Goal: Information Seeking & Learning: Check status

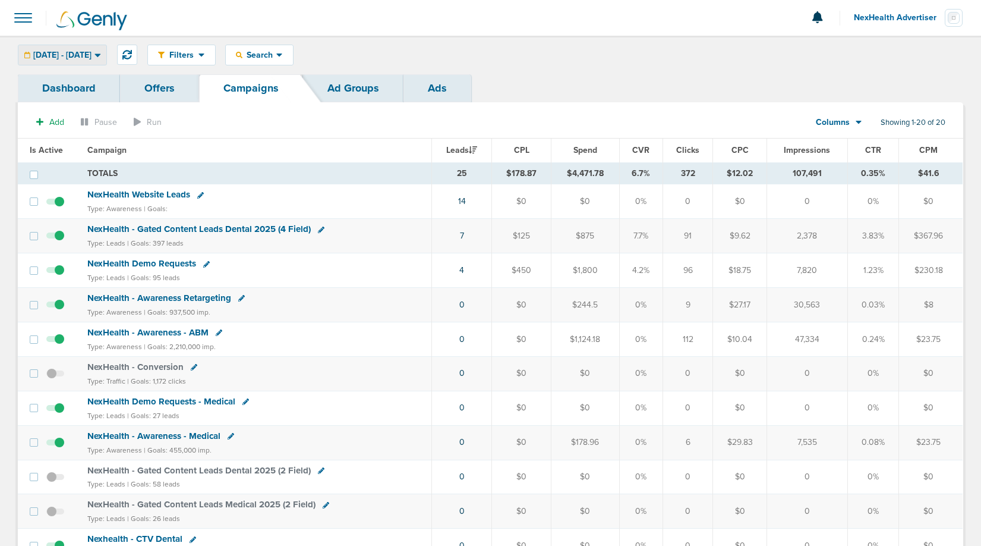
click at [80, 57] on span "10.15.2025 - 10.15.2025" at bounding box center [62, 55] width 58 height 8
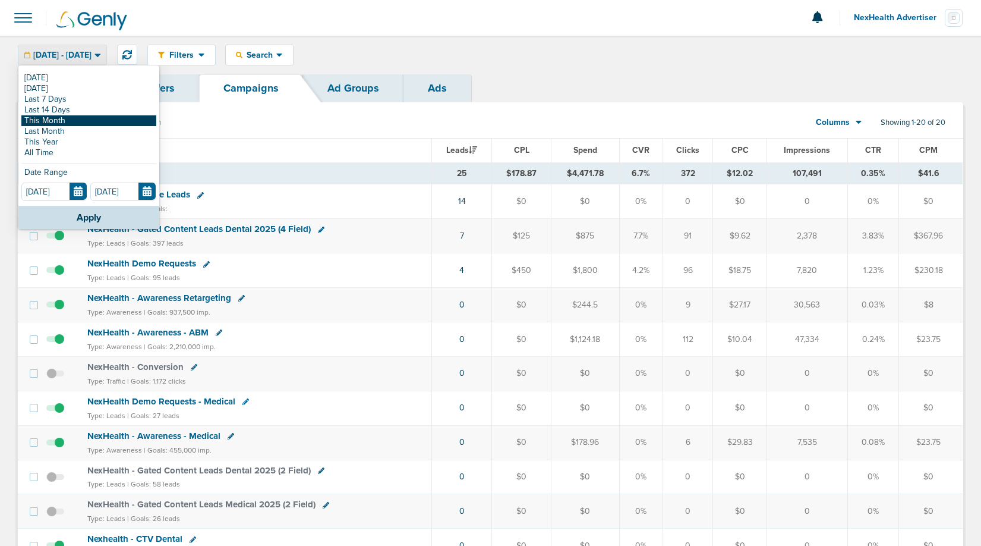
click at [57, 123] on link "This Month" at bounding box center [88, 120] width 135 height 11
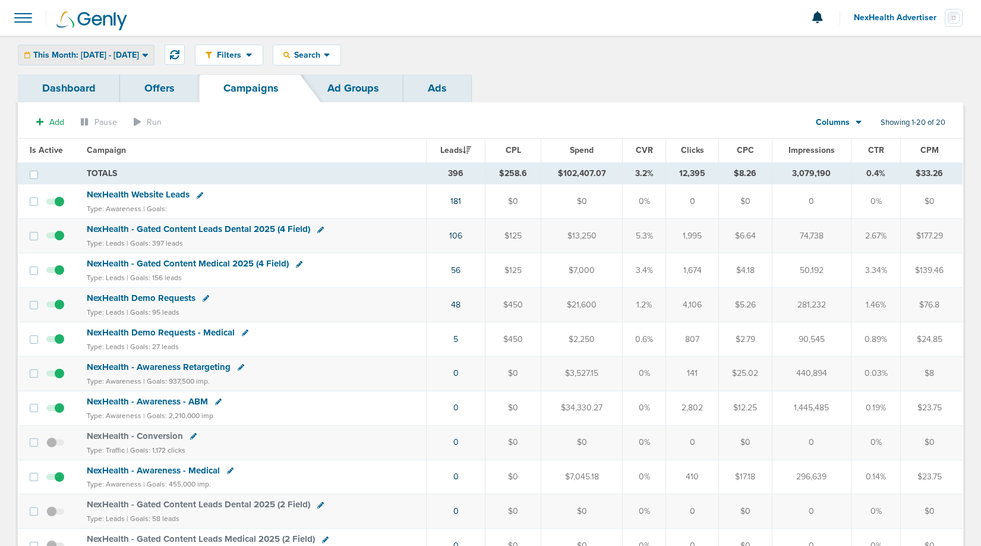
click at [106, 56] on span "This Month: 10.01.2025 - 10.31.2025" at bounding box center [86, 55] width 106 height 8
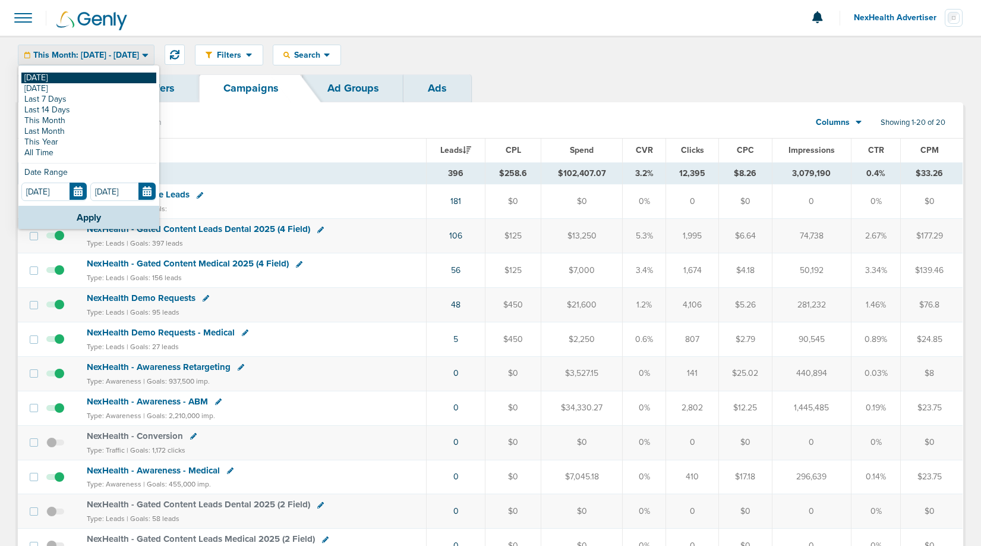
click at [78, 76] on link "[DATE]" at bounding box center [88, 78] width 135 height 11
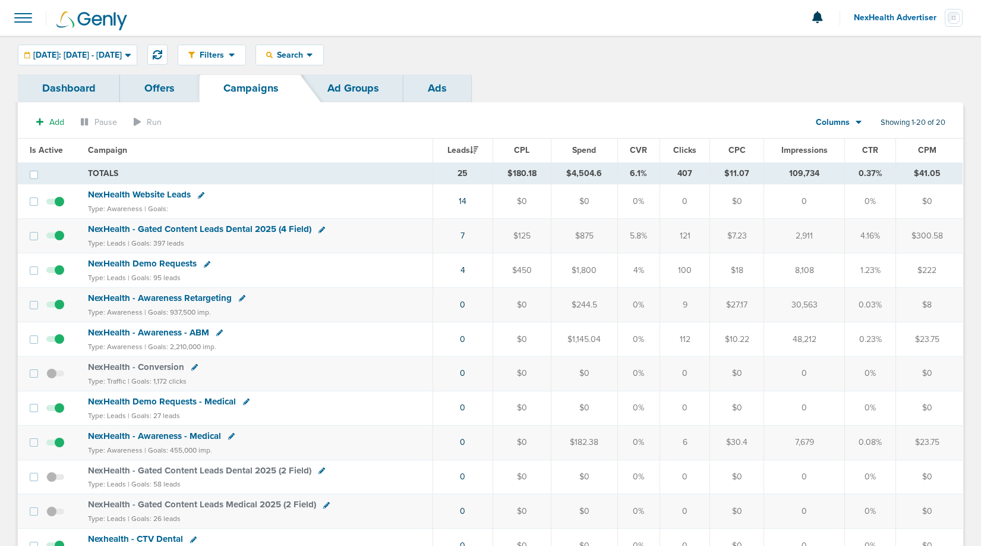
click at [638, 77] on div "Dashboard Offers Campaigns Ad Groups Ads" at bounding box center [491, 88] width 946 height 28
click at [585, 277] on td "$1,800" at bounding box center [584, 270] width 67 height 34
drag, startPoint x: 644, startPoint y: 236, endPoint x: 604, endPoint y: 236, distance: 39.8
click at [604, 236] on tr "NexHealth - Gated Content Leads Dental 2025 (4 Field) Type: Leads | Goals: 397 …" at bounding box center [490, 236] width 945 height 34
click at [122, 55] on span "[DATE]: [DATE] - [DATE]" at bounding box center [77, 55] width 89 height 8
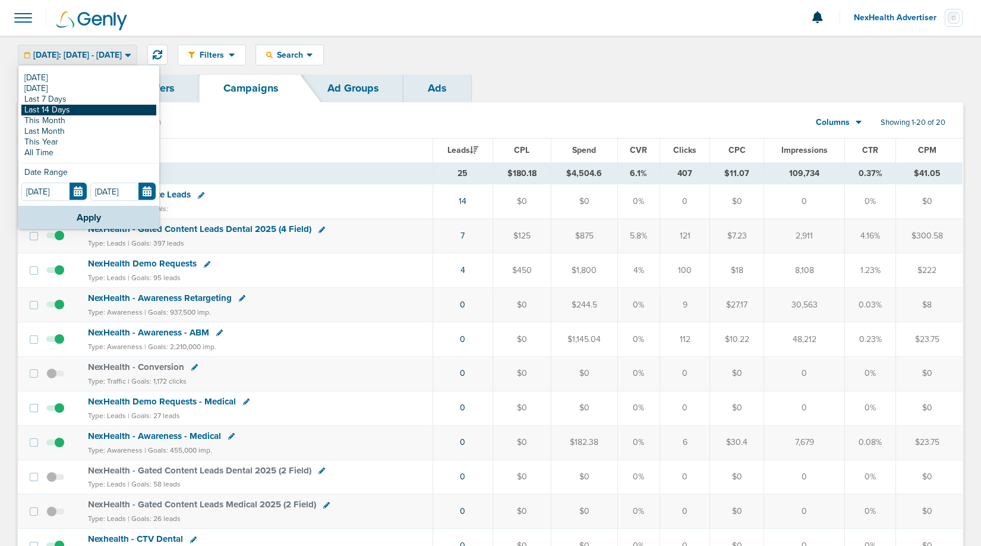
click at [80, 106] on link "Last 14 Days" at bounding box center [88, 110] width 135 height 11
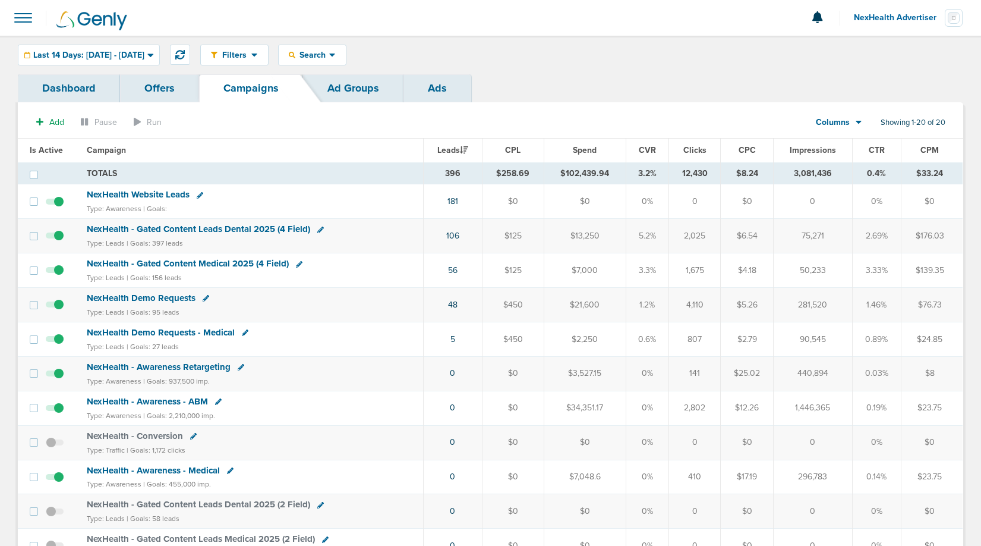
drag, startPoint x: 641, startPoint y: 239, endPoint x: 661, endPoint y: 239, distance: 19.6
click at [661, 239] on td "5.2%" at bounding box center [647, 236] width 43 height 34
click at [242, 225] on span "NexHealth - Gated Content Leads Dental 2025 (4 Field)" at bounding box center [198, 228] width 223 height 11
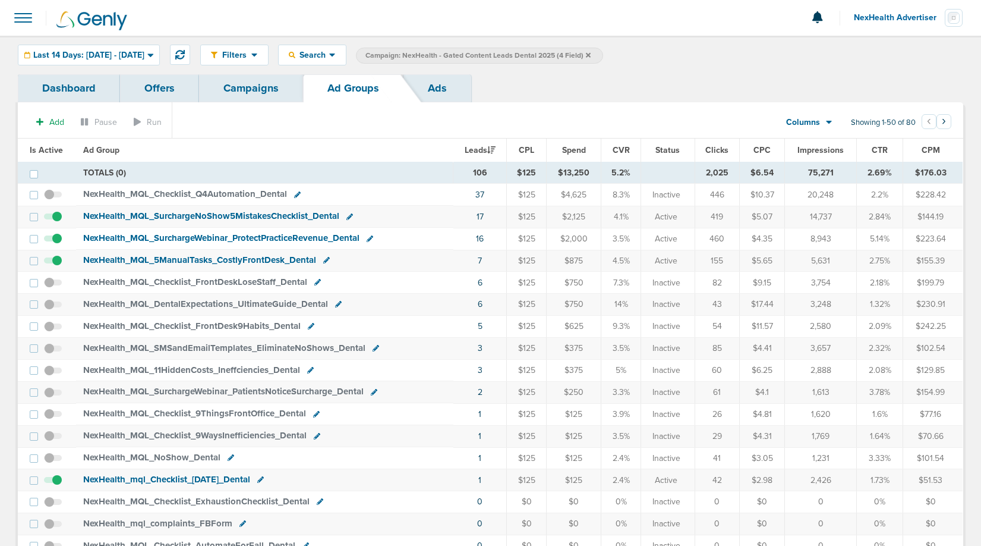
click at [880, 149] on span "CTR" at bounding box center [880, 150] width 16 height 10
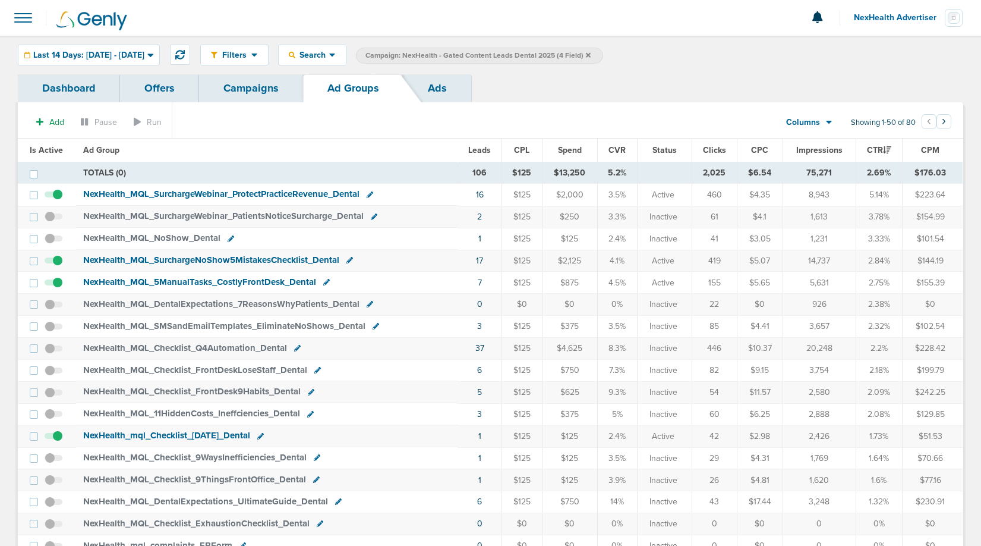
drag, startPoint x: 602, startPoint y: 190, endPoint x: 623, endPoint y: 196, distance: 22.2
click at [623, 196] on td "3.5%" at bounding box center [617, 195] width 40 height 22
drag, startPoint x: 610, startPoint y: 216, endPoint x: 626, endPoint y: 216, distance: 16.0
click at [626, 216] on td "3.3%" at bounding box center [617, 217] width 40 height 22
drag, startPoint x: 609, startPoint y: 229, endPoint x: 633, endPoint y: 241, distance: 26.6
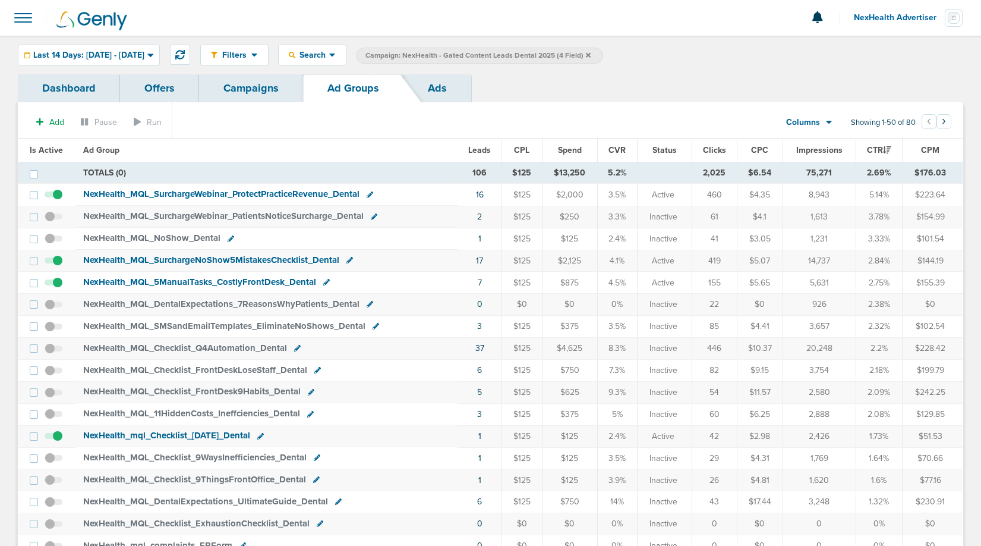
click at [633, 241] on td "2.4%" at bounding box center [617, 239] width 40 height 22
drag, startPoint x: 610, startPoint y: 263, endPoint x: 623, endPoint y: 263, distance: 13.1
click at [623, 263] on td "4.1%" at bounding box center [617, 261] width 40 height 22
drag, startPoint x: 608, startPoint y: 286, endPoint x: 626, endPoint y: 286, distance: 17.8
click at [626, 286] on td "4.5%" at bounding box center [617, 283] width 40 height 22
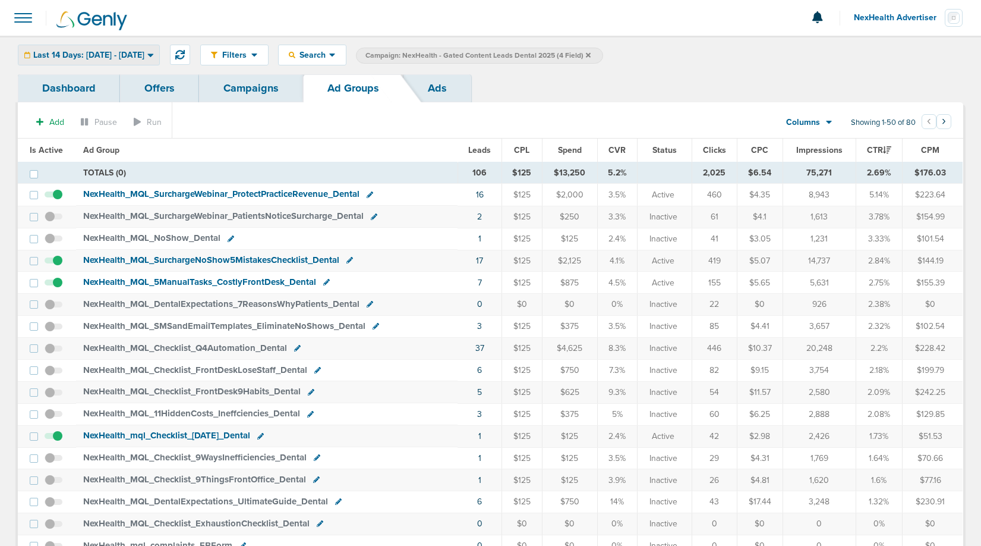
click at [81, 56] on span "Last 14 Days: 10.01.2025 - 10.15.2025" at bounding box center [88, 55] width 111 height 8
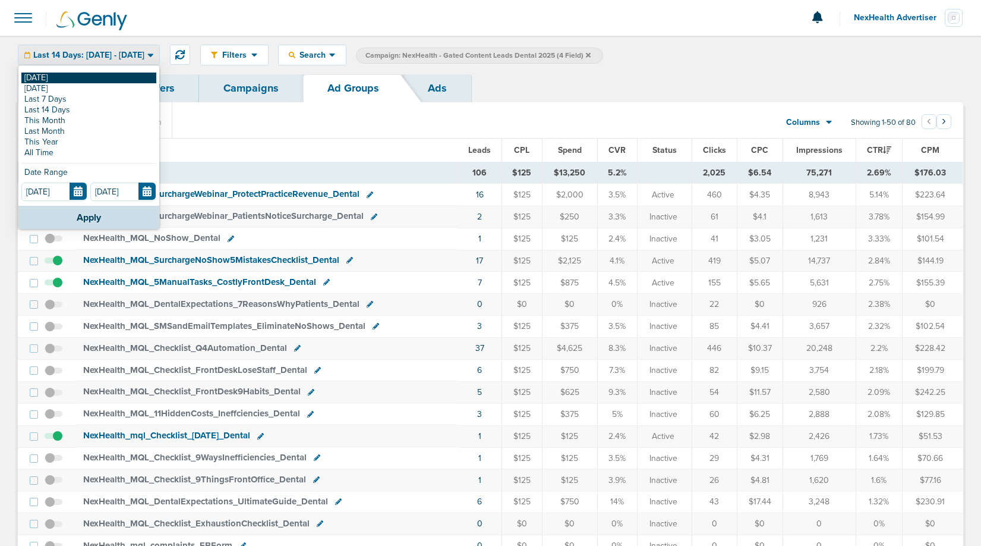
click at [70, 74] on link "[DATE]" at bounding box center [88, 78] width 135 height 11
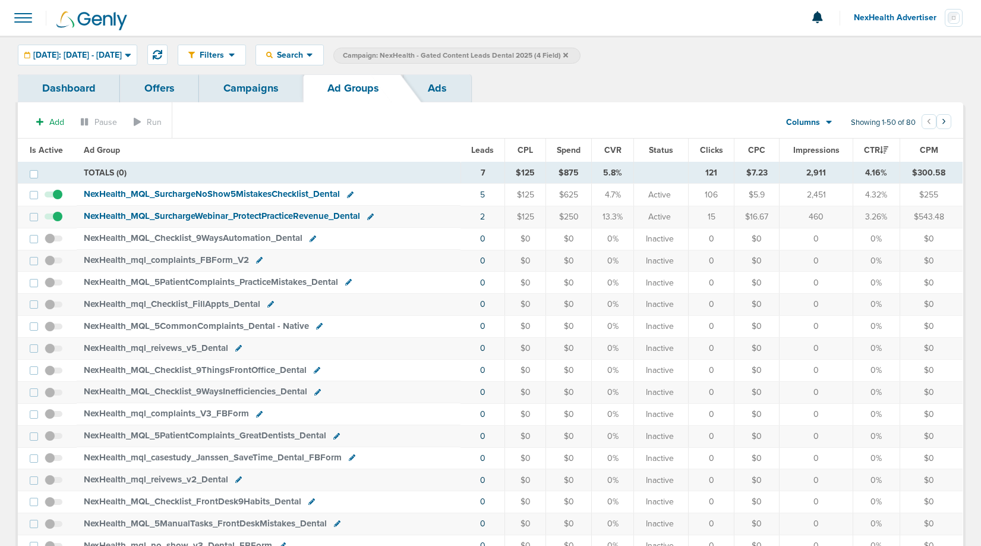
drag, startPoint x: 601, startPoint y: 200, endPoint x: 615, endPoint y: 200, distance: 13.7
click at [615, 200] on td "4.7%" at bounding box center [613, 195] width 42 height 22
drag, startPoint x: 600, startPoint y: 216, endPoint x: 619, endPoint y: 216, distance: 18.4
click at [619, 216] on td "13.3%" at bounding box center [613, 217] width 42 height 22
click at [122, 55] on span "[DATE]: [DATE] - [DATE]" at bounding box center [77, 55] width 89 height 8
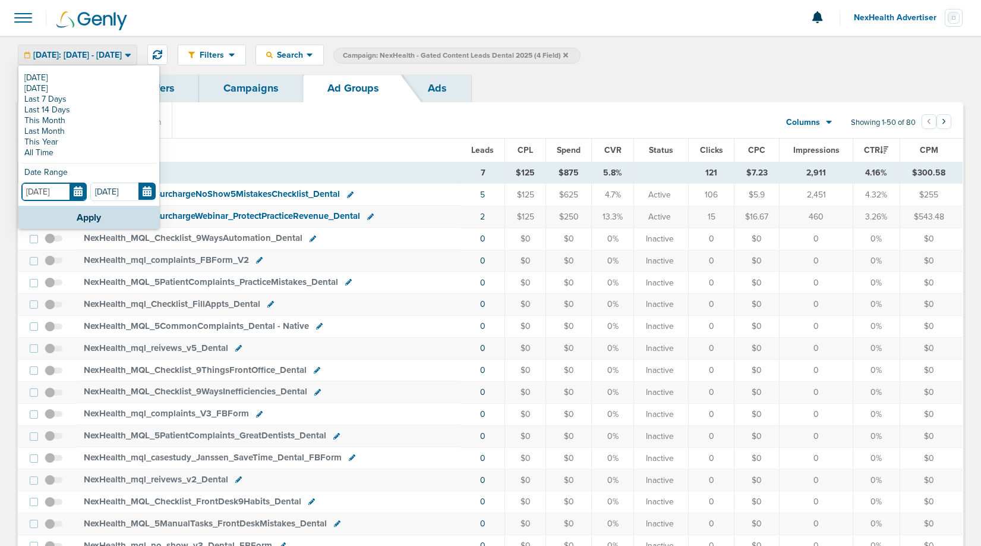
click at [80, 189] on input "[DATE]" at bounding box center [53, 191] width 65 height 18
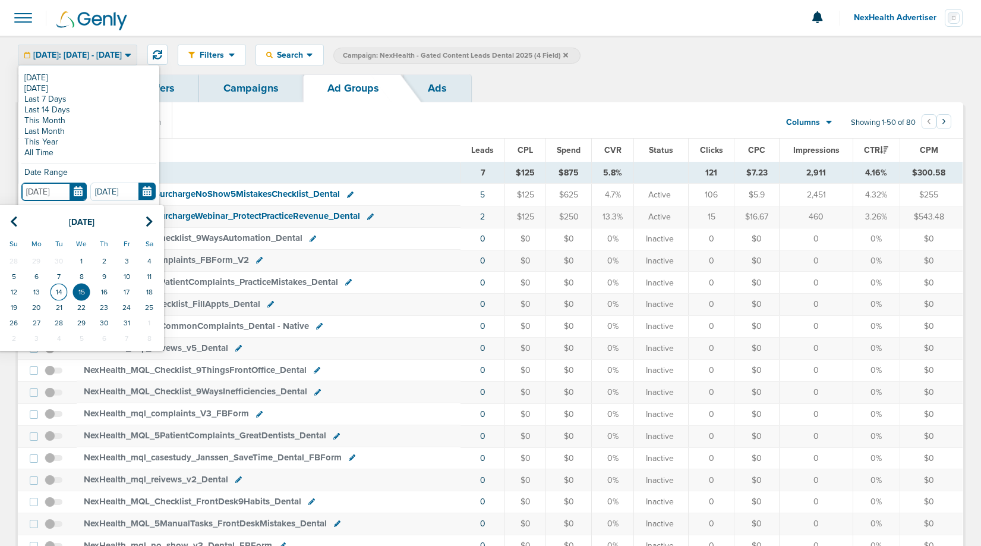
click at [59, 287] on td "14" at bounding box center [59, 291] width 23 height 15
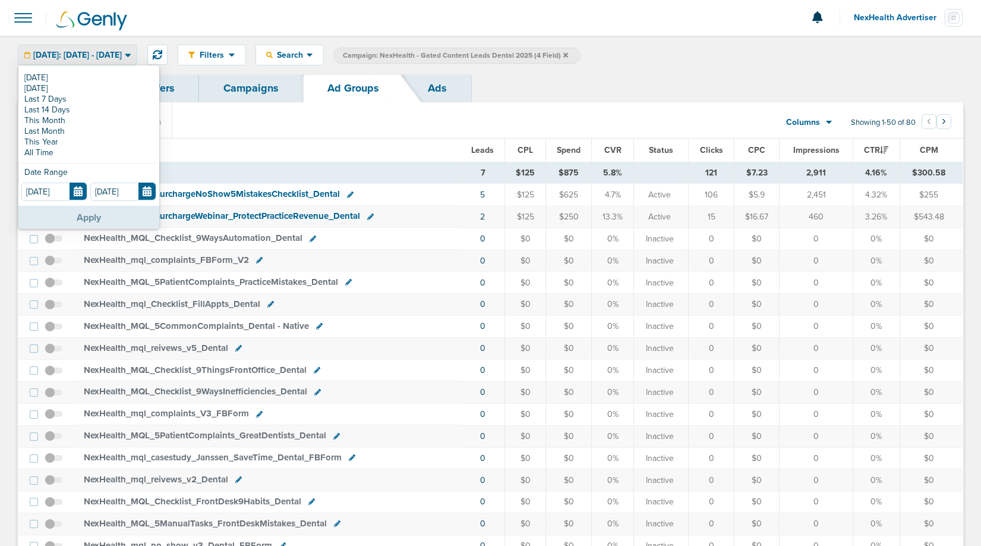
click at [62, 216] on button "Apply" at bounding box center [88, 217] width 141 height 23
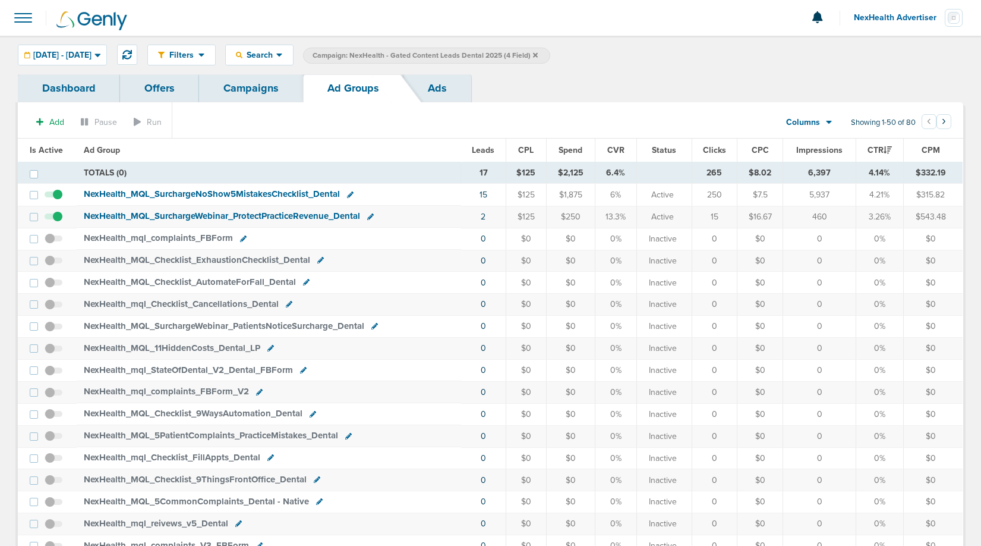
drag, startPoint x: 609, startPoint y: 200, endPoint x: 617, endPoint y: 201, distance: 9.0
click at [617, 201] on td "6%" at bounding box center [616, 195] width 42 height 22
drag, startPoint x: 602, startPoint y: 177, endPoint x: 620, endPoint y: 177, distance: 17.8
click at [620, 177] on td "6.4%" at bounding box center [616, 172] width 42 height 21
click at [276, 193] on span "NexHealth_ MQL_ SurchargeNoShow5MistakesChecklist_ Dental" at bounding box center [212, 193] width 256 height 11
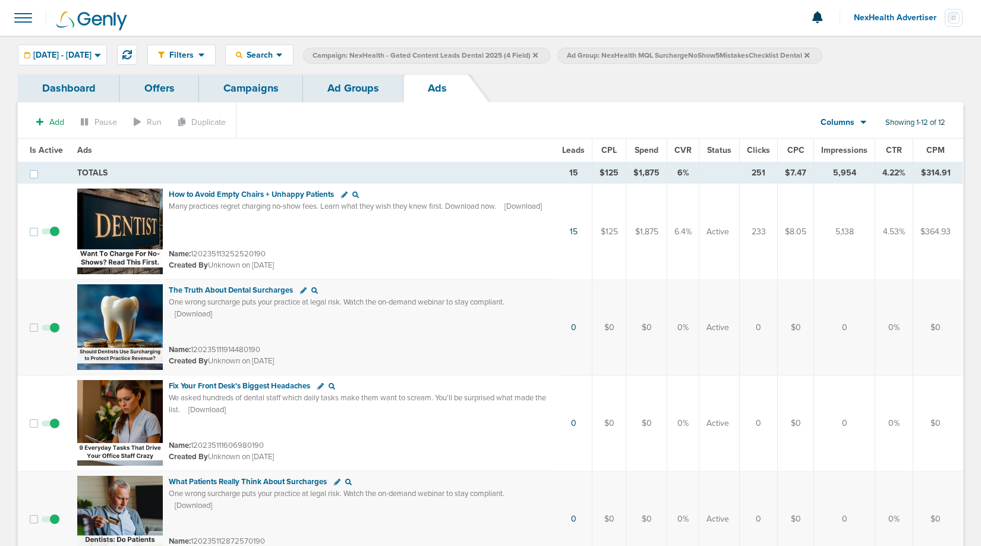
click at [363, 94] on link "Ad Groups" at bounding box center [353, 88] width 100 height 28
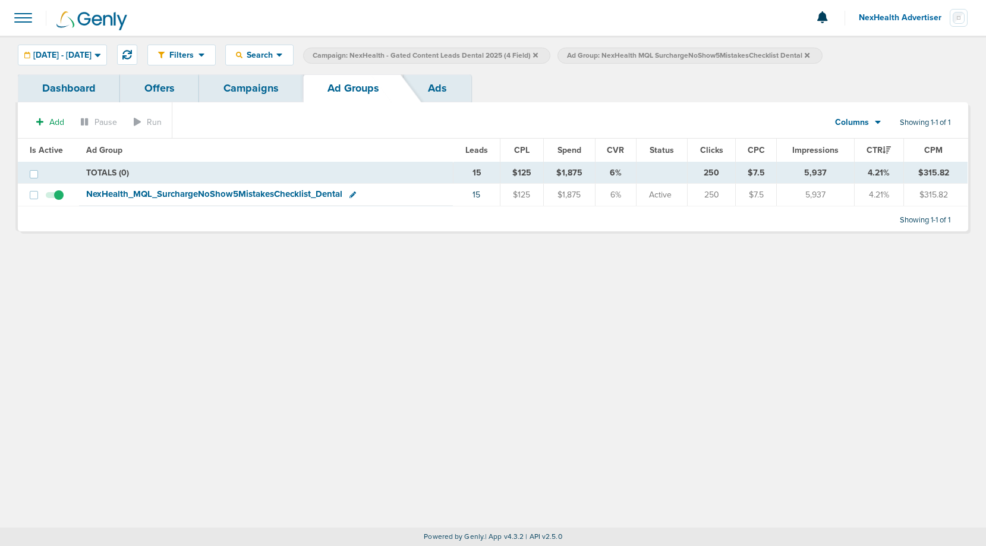
click at [424, 105] on div "Add Pause Run Columns Media Stats Sales Performance Custom Showing 1-1 of 1 Is …" at bounding box center [493, 166] width 950 height 129
click at [433, 93] on link "Ads" at bounding box center [438, 88] width 68 height 28
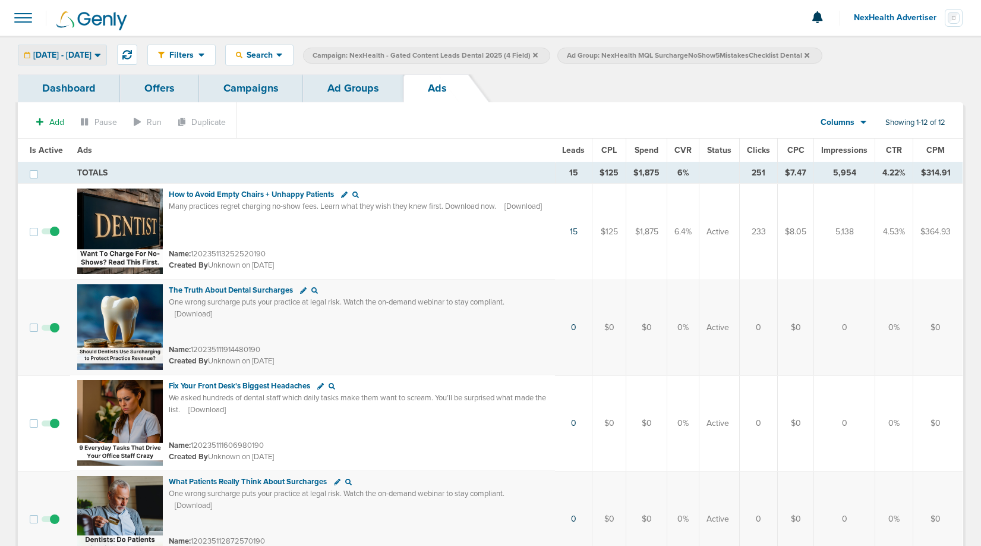
click at [92, 55] on span "10.14.2025 - 10.15.2025" at bounding box center [62, 55] width 58 height 8
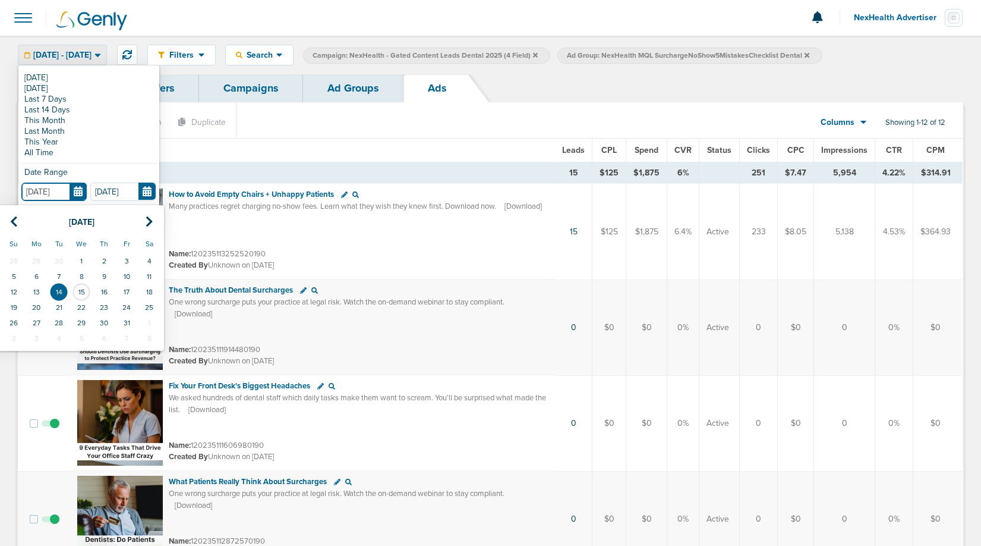
click at [75, 191] on input "10.14.2025" at bounding box center [53, 191] width 65 height 18
click at [33, 293] on td "13" at bounding box center [36, 291] width 23 height 15
type input "[DATE]"
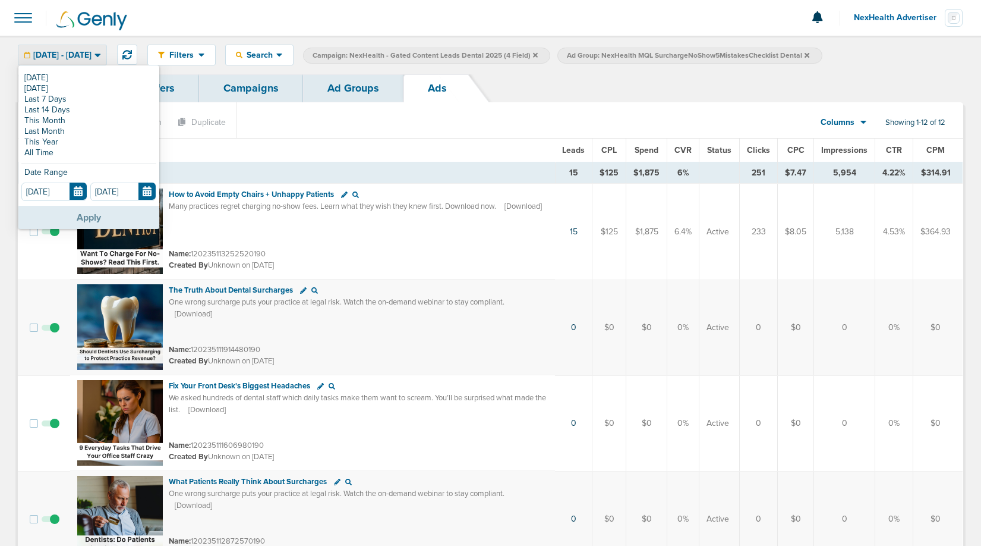
click at [88, 216] on button "Apply" at bounding box center [88, 217] width 141 height 23
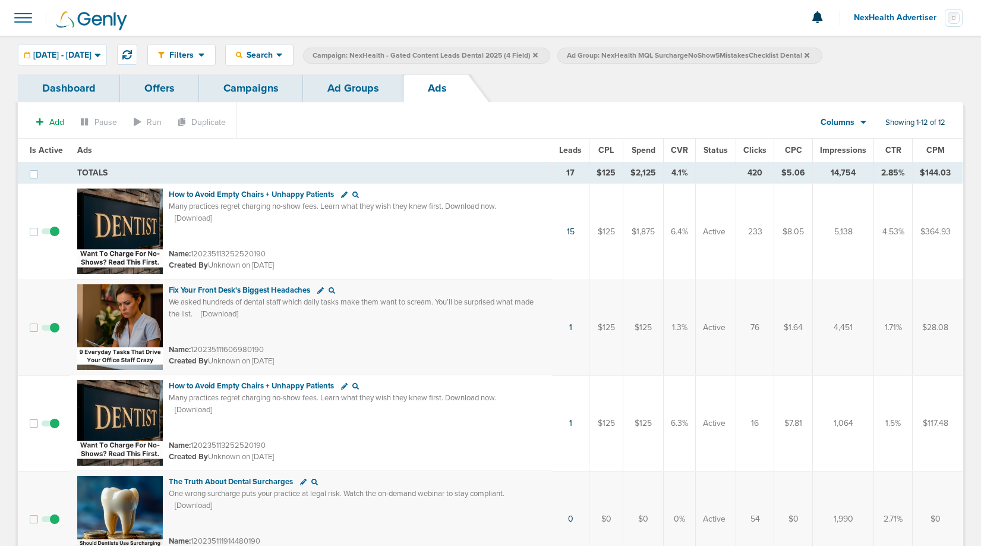
click at [894, 150] on span "CTR" at bounding box center [894, 150] width 16 height 10
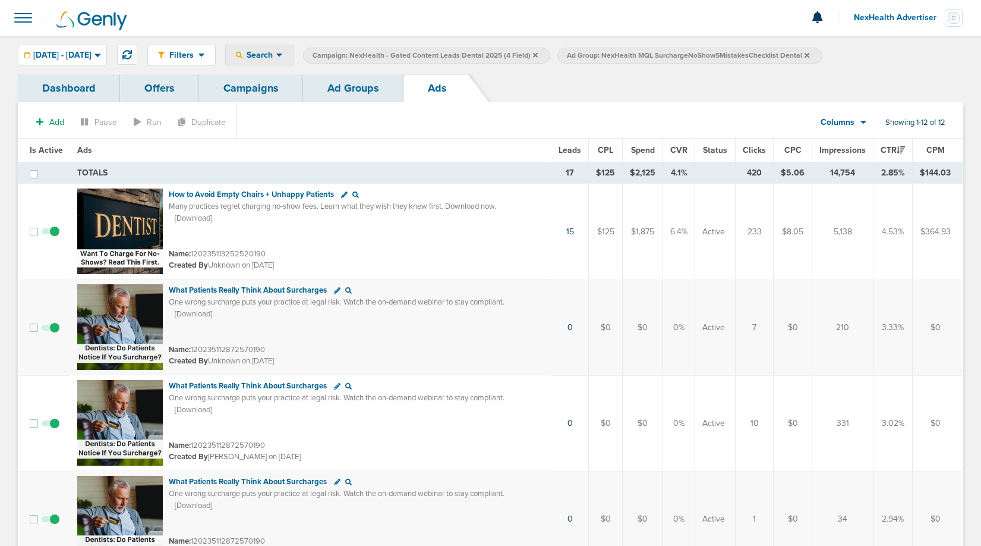
click at [276, 54] on span "Search" at bounding box center [259, 55] width 34 height 10
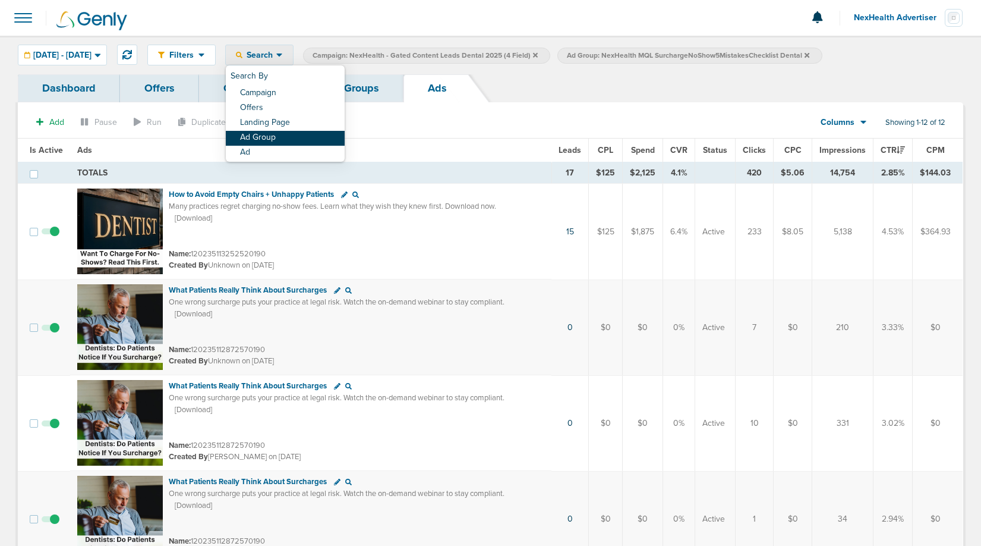
click at [310, 131] on link "Ad Group" at bounding box center [285, 138] width 119 height 15
select select "adGroupName"
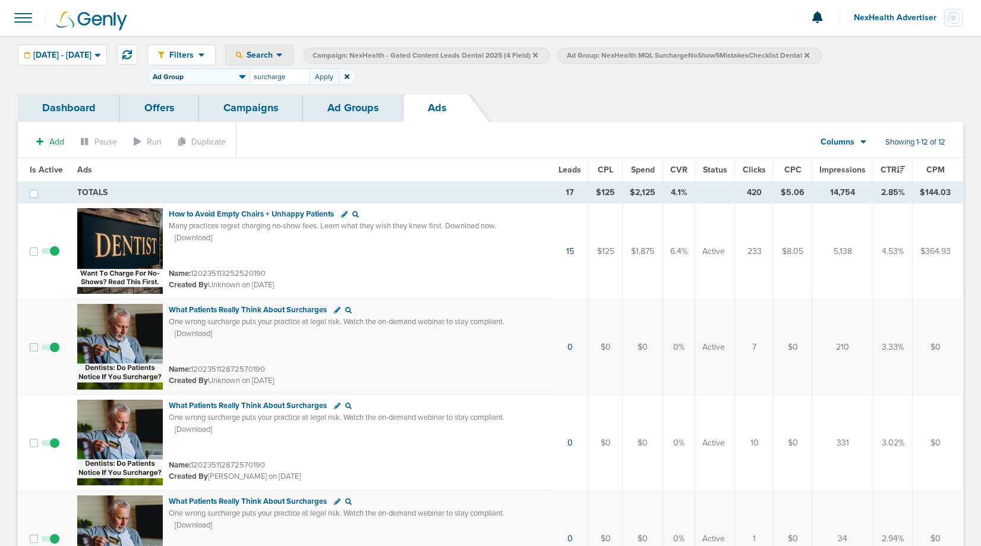
type input "surcharge"
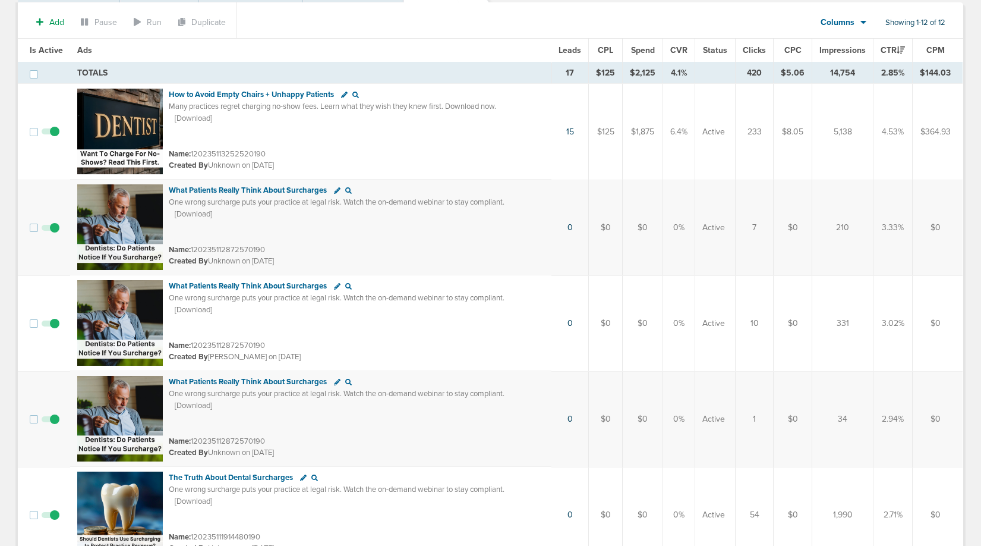
scroll to position [114, 0]
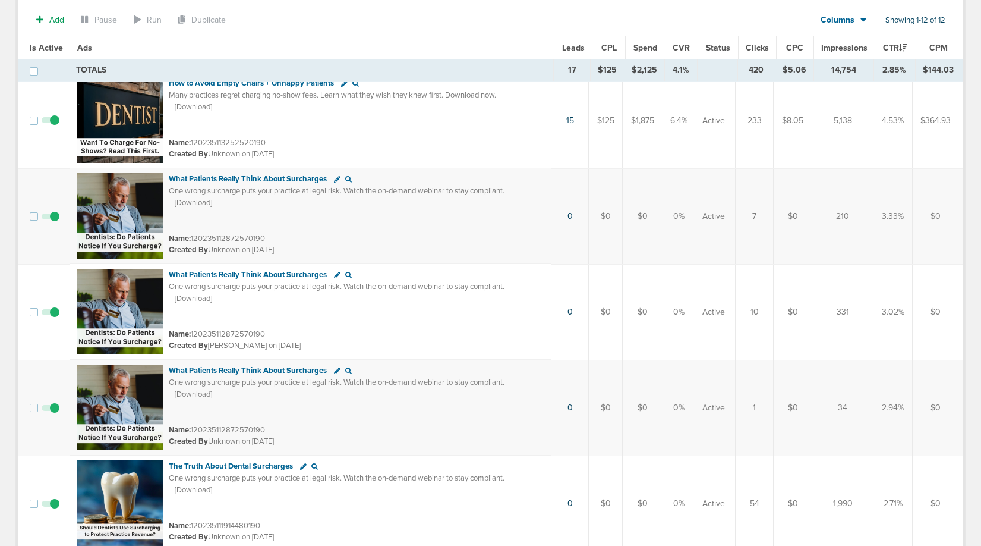
drag, startPoint x: 884, startPoint y: 214, endPoint x: 899, endPoint y: 227, distance: 20.2
click at [899, 227] on td "3.33%" at bounding box center [893, 216] width 39 height 96
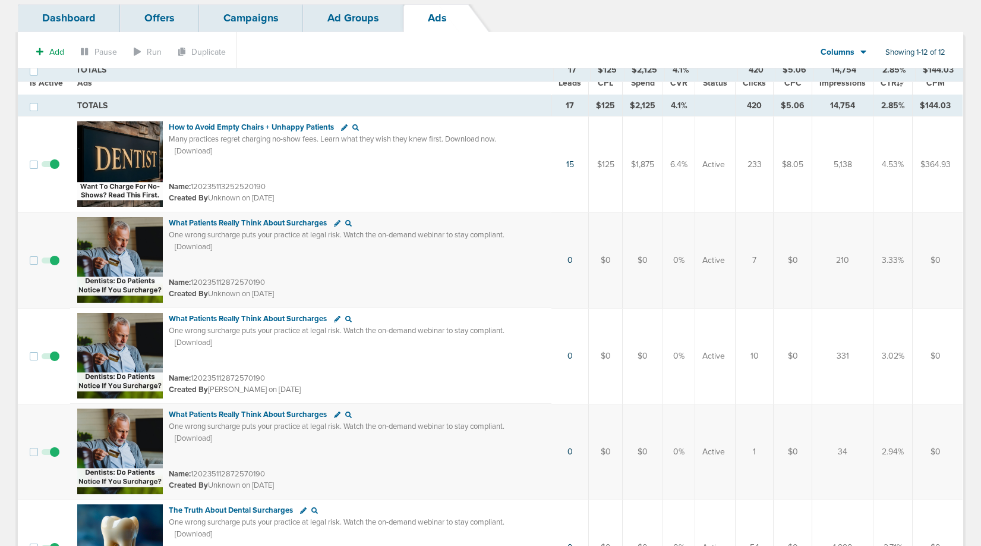
scroll to position [0, 0]
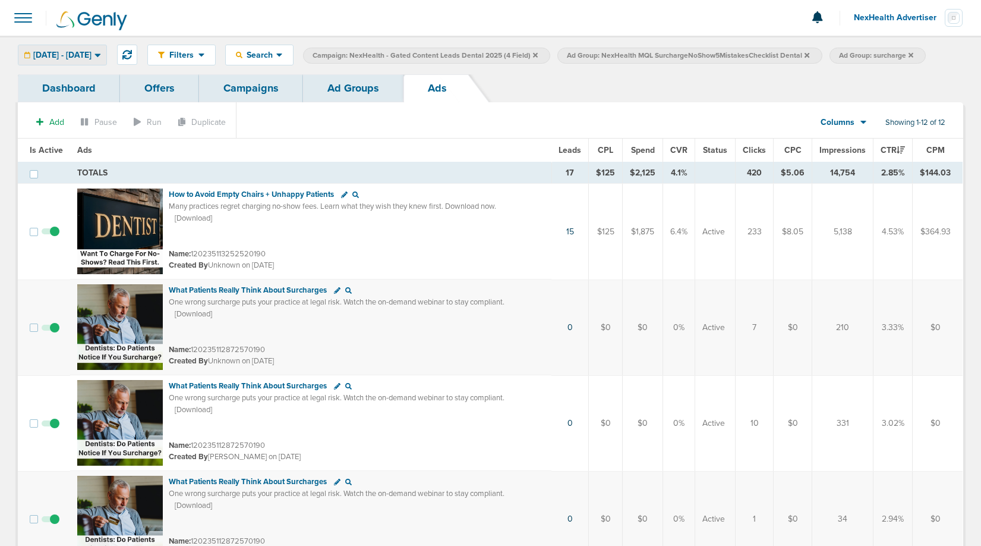
click at [92, 56] on span "[DATE] - [DATE]" at bounding box center [62, 55] width 58 height 8
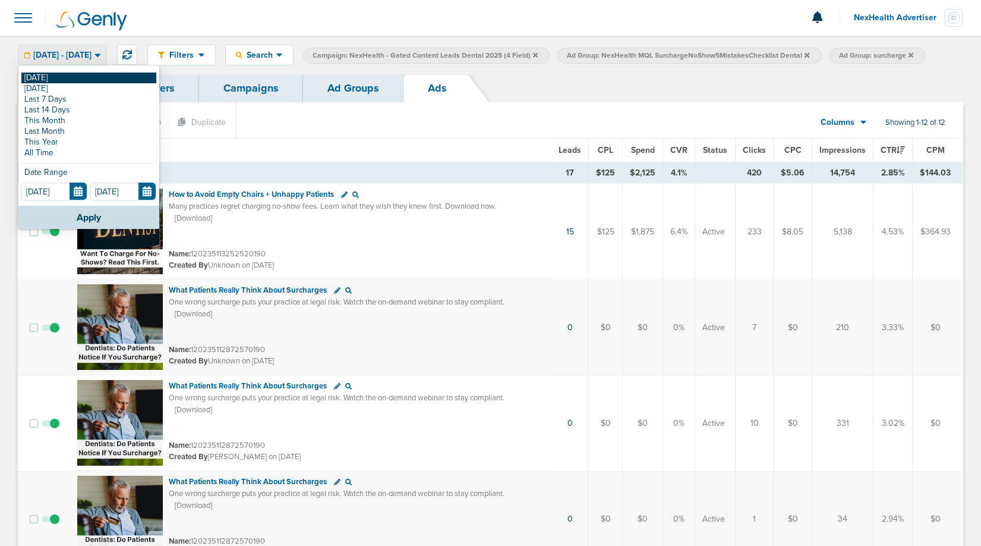
click at [73, 81] on link "[DATE]" at bounding box center [88, 78] width 135 height 11
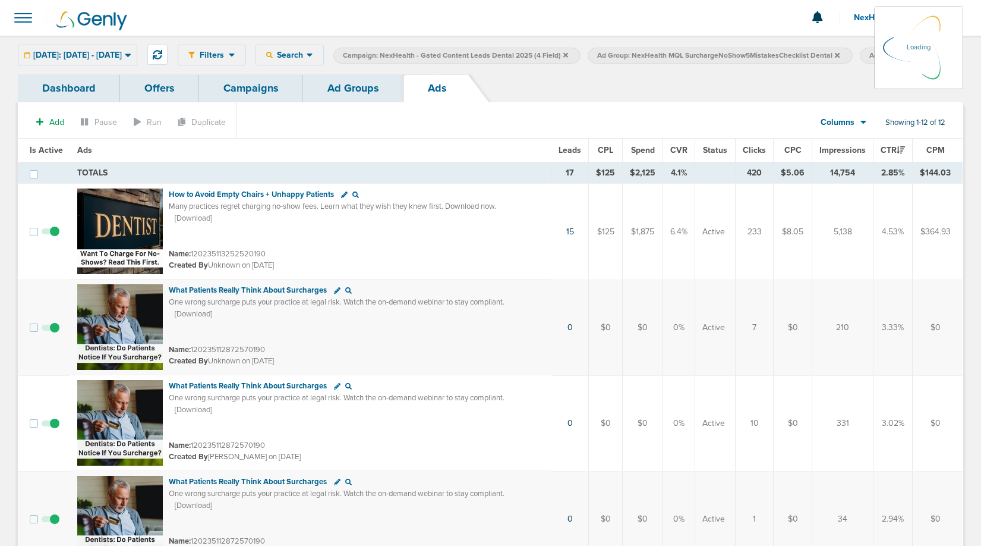
click at [258, 102] on link "Campaigns" at bounding box center [251, 88] width 104 height 28
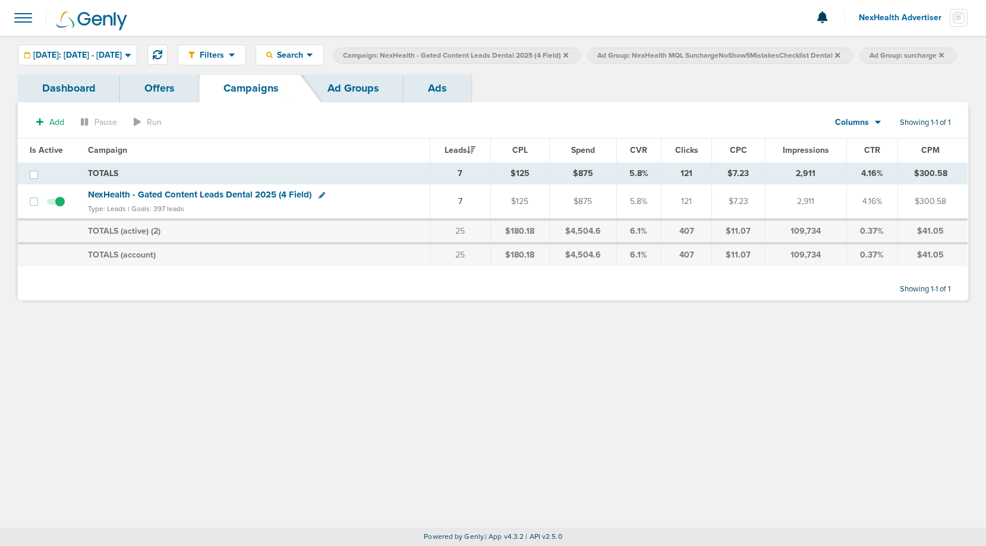
click at [840, 52] on icon at bounding box center [837, 55] width 5 height 7
click at [672, 53] on icon at bounding box center [669, 55] width 5 height 7
click at [568, 56] on icon at bounding box center [565, 55] width 5 height 7
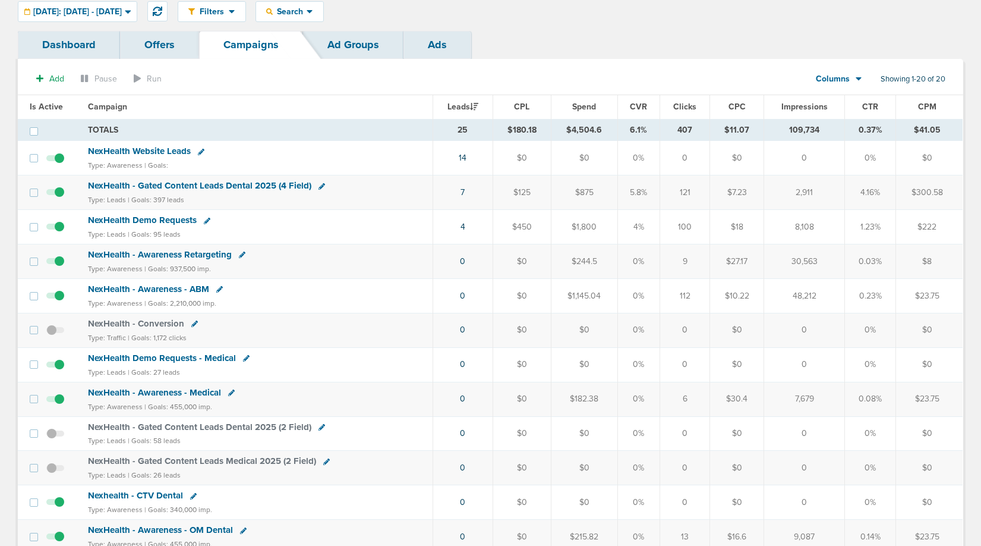
scroll to position [46, 0]
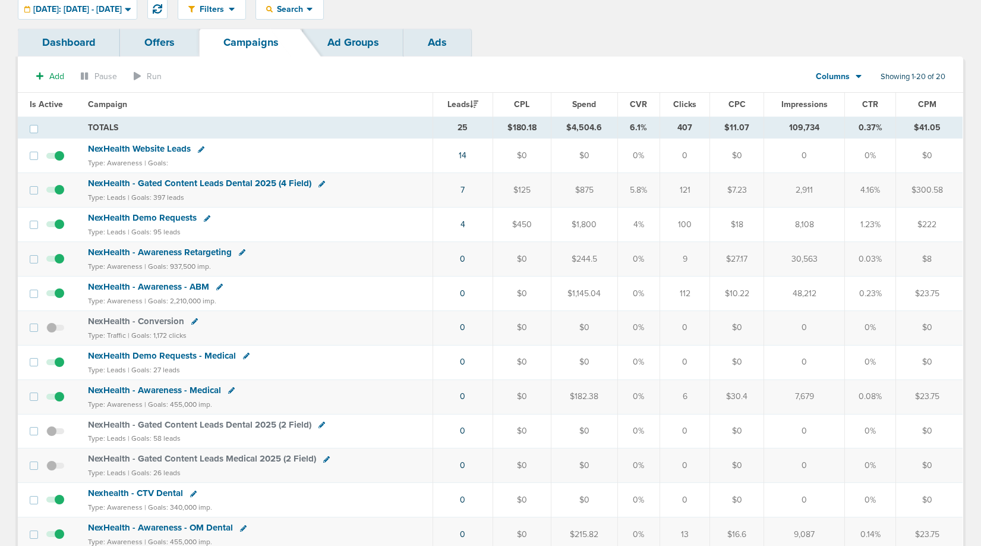
click at [140, 218] on span "NexHealth Demo Requests" at bounding box center [142, 217] width 109 height 11
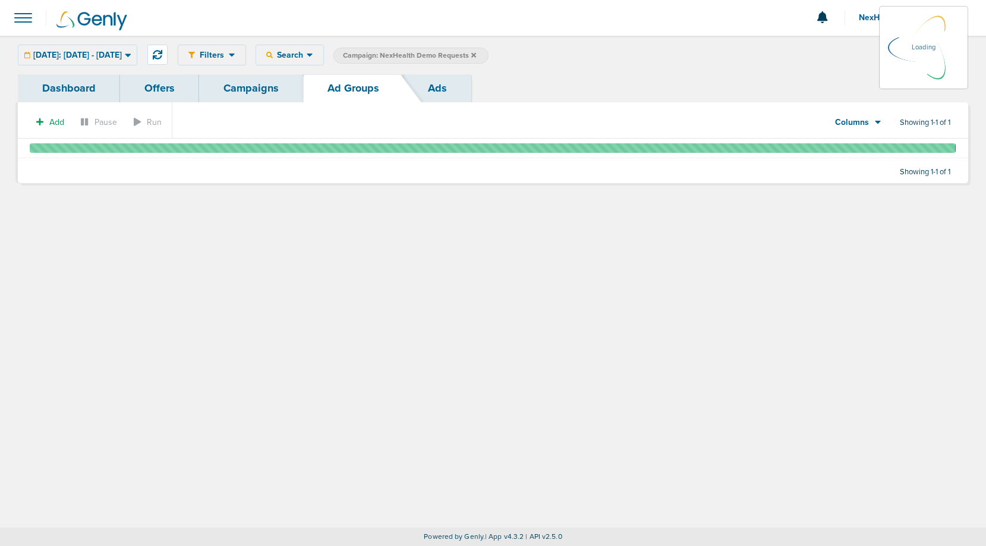
click at [436, 99] on link "Ads" at bounding box center [438, 88] width 68 height 28
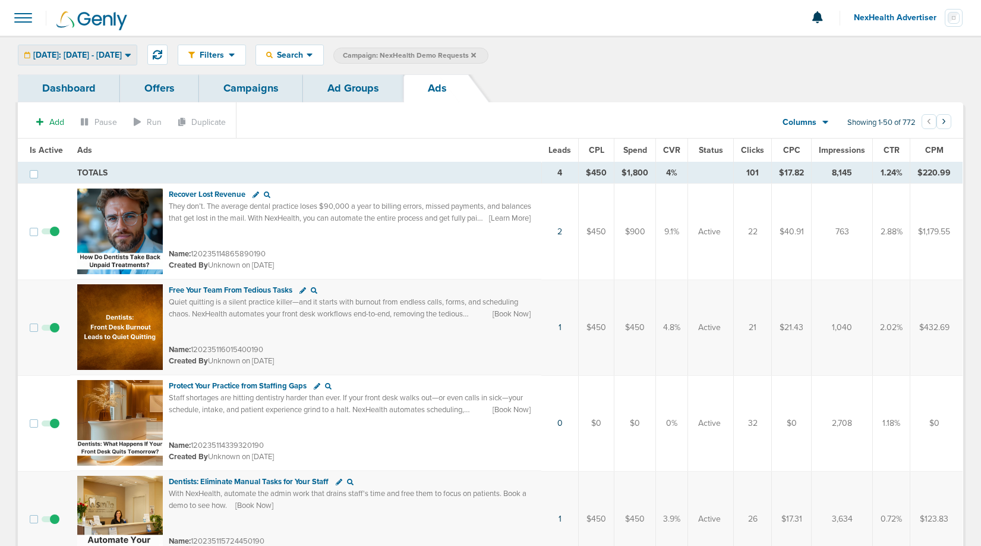
click at [116, 64] on div "[DATE]: [DATE] - [DATE]" at bounding box center [77, 55] width 118 height 20
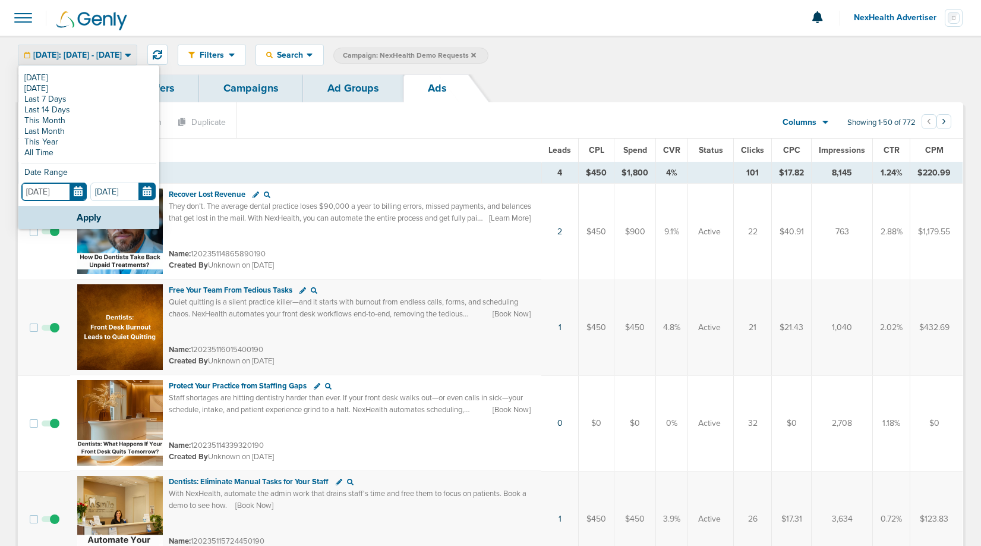
click at [78, 193] on input "[DATE]" at bounding box center [53, 191] width 65 height 18
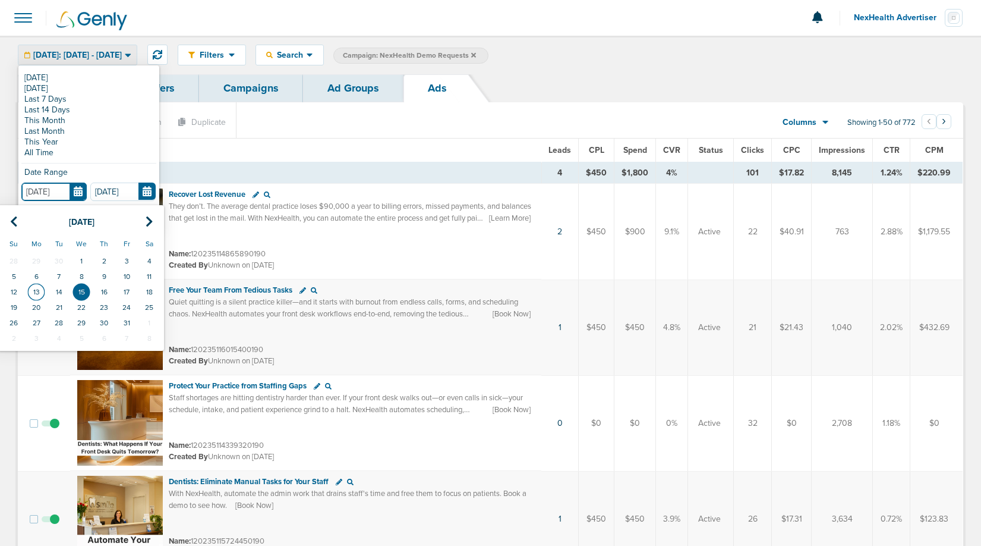
click at [39, 289] on td "13" at bounding box center [36, 291] width 23 height 15
type input "[DATE]"
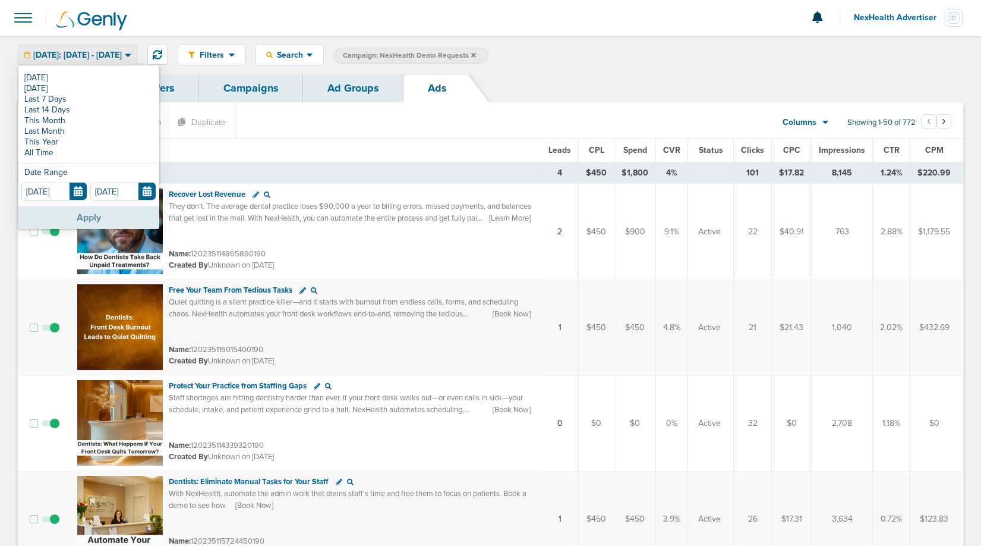
click at [90, 218] on button "Apply" at bounding box center [88, 217] width 141 height 23
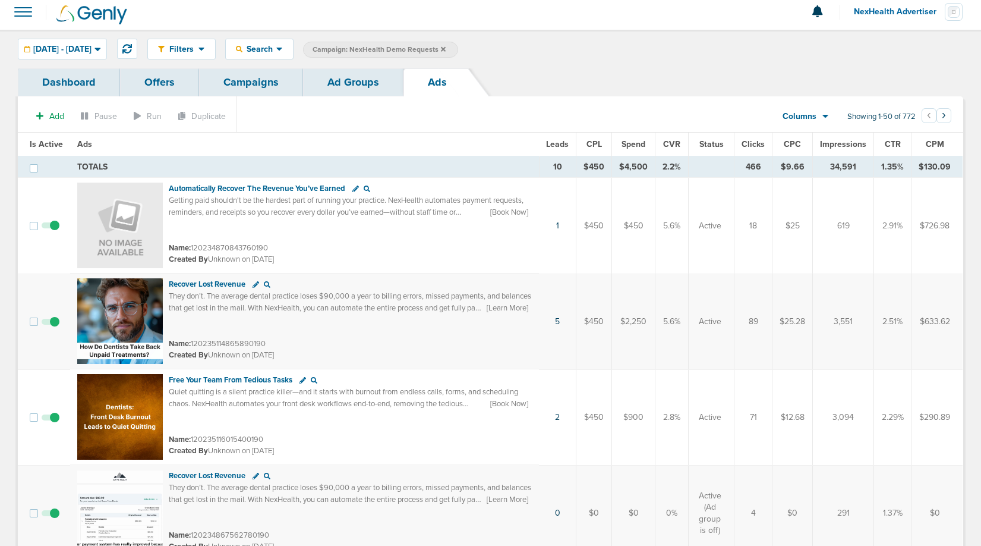
scroll to position [7, 0]
click at [561, 141] on span "Leads" at bounding box center [557, 143] width 23 height 10
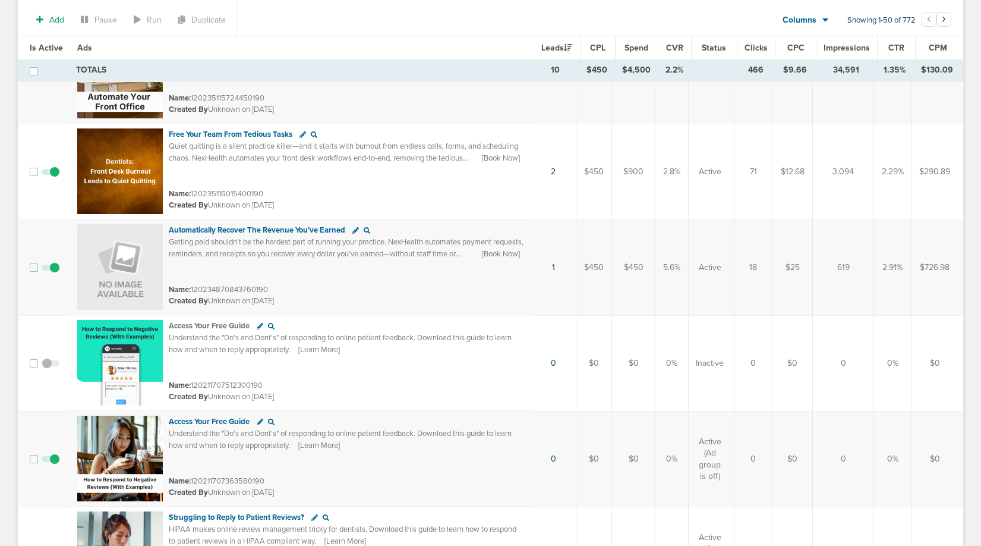
scroll to position [244, 0]
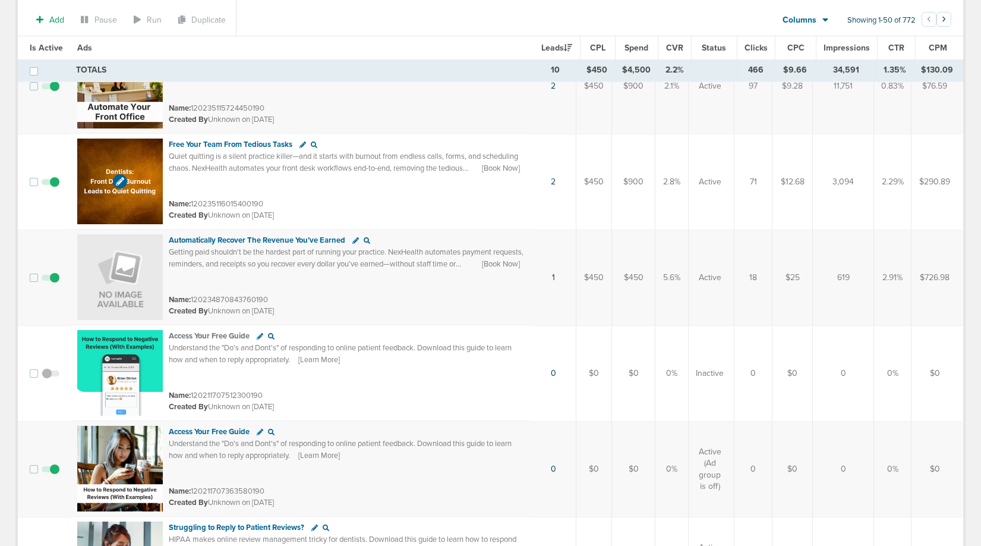
click at [96, 165] on img at bounding box center [120, 181] width 86 height 86
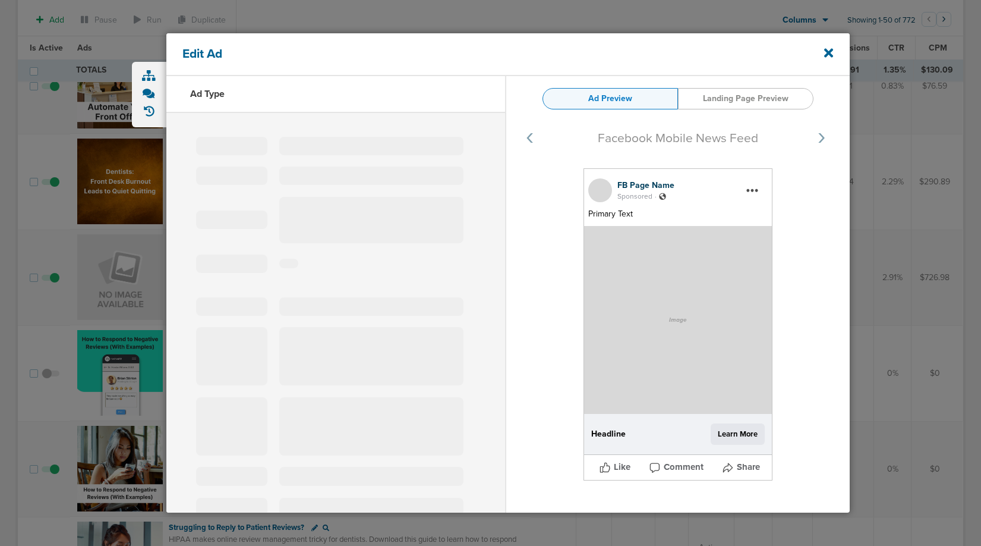
type input "120235116015400190"
type input "Free Your Team From Tedious Tasks"
type textarea "Quiet quitting is a silent practice killer—and it starts with burnout from endl…"
select select "book_travel"
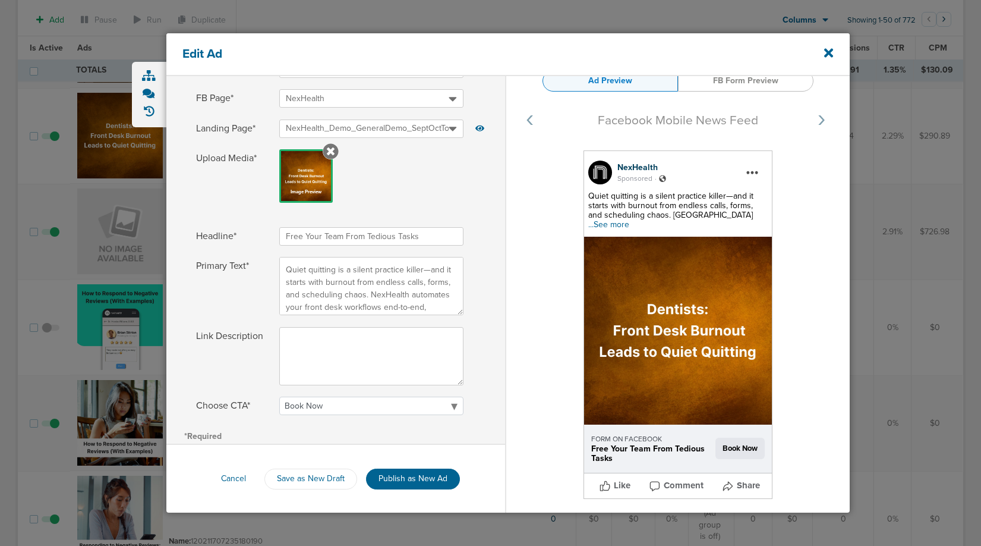
scroll to position [297, 0]
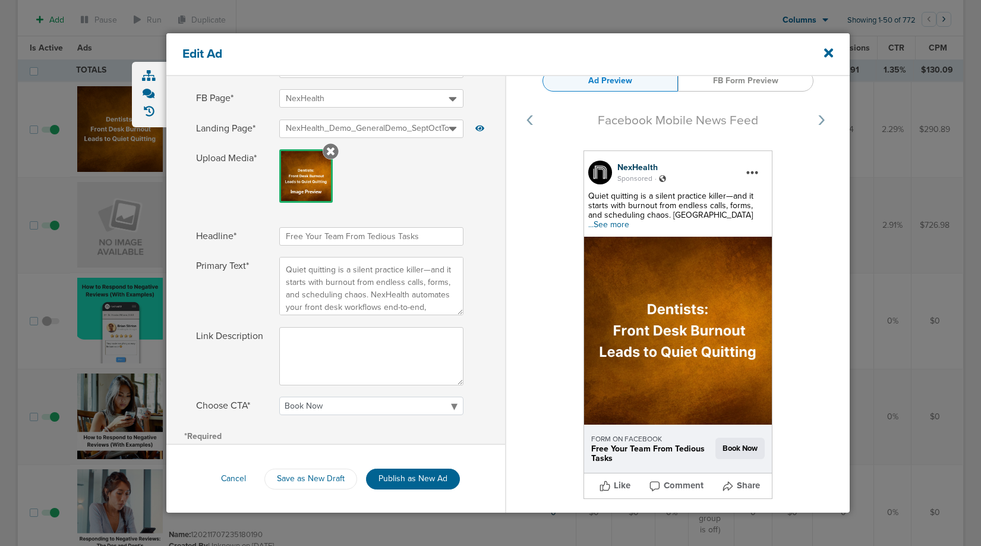
click at [629, 222] on span "...See more" at bounding box center [608, 224] width 41 height 10
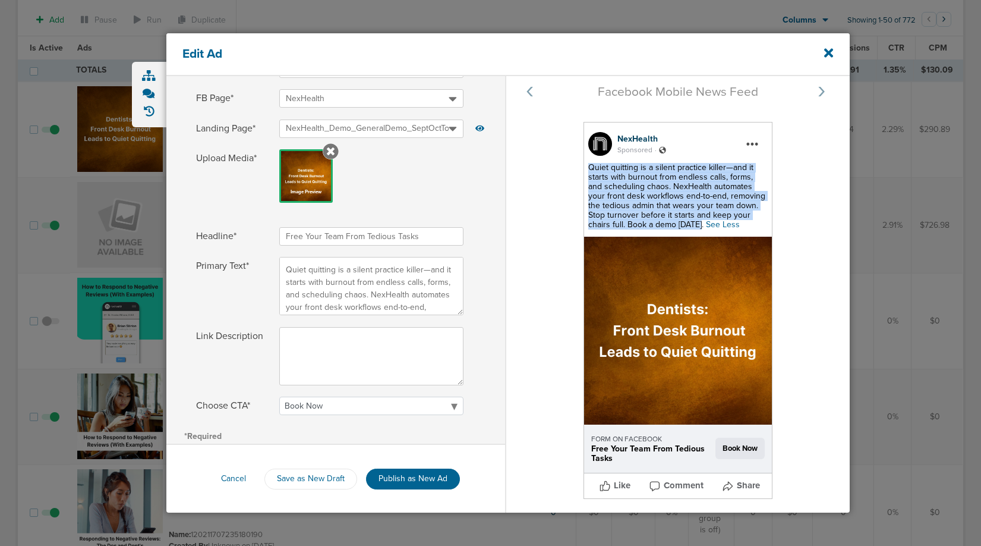
drag, startPoint x: 587, startPoint y: 146, endPoint x: 664, endPoint y: 201, distance: 95.5
click at [664, 201] on div "Quiet quitting is a silent practice killer—and it starts with burnout from endl…" at bounding box center [677, 196] width 179 height 67
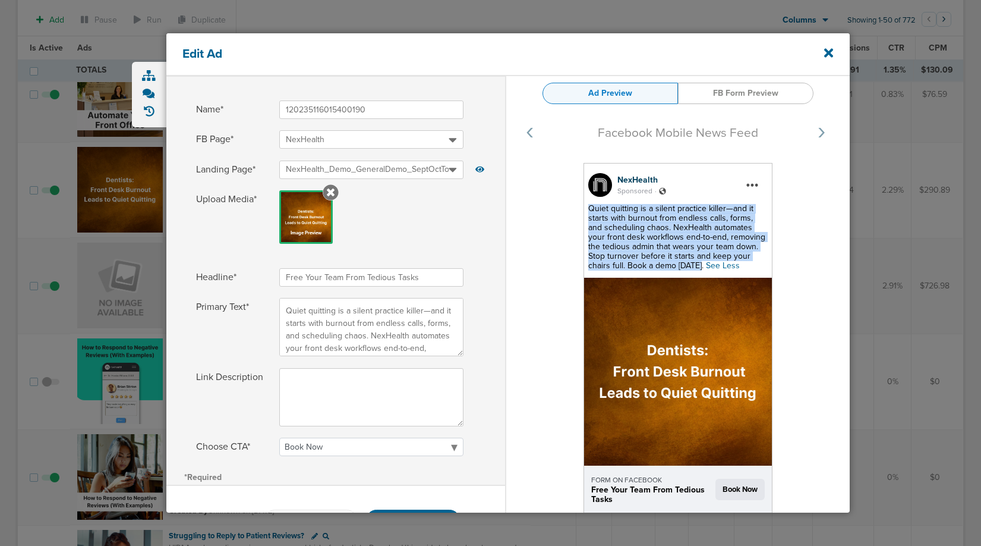
scroll to position [0, 0]
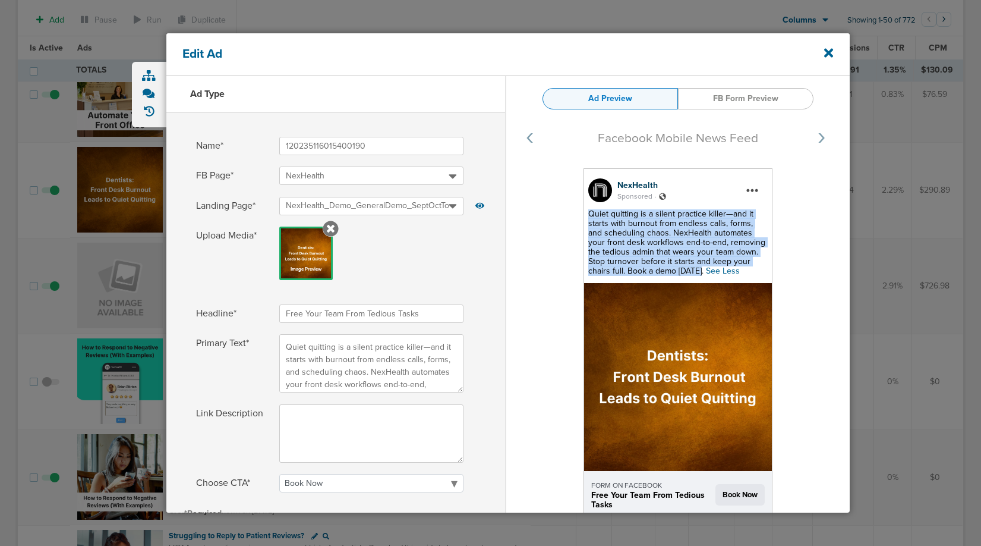
click at [745, 102] on link "FB Form Preview" at bounding box center [746, 98] width 136 height 21
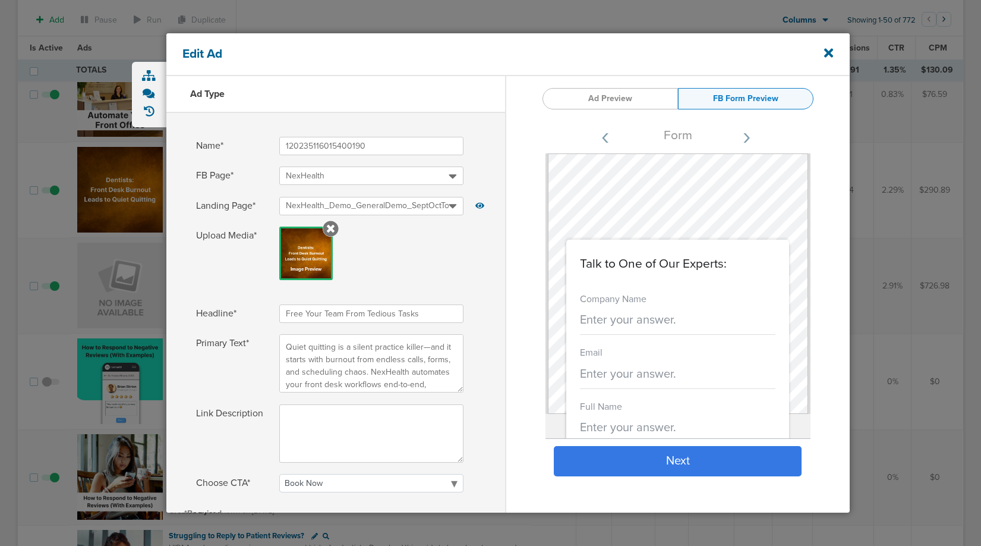
drag, startPoint x: 579, startPoint y: 257, endPoint x: 752, endPoint y: 261, distance: 172.4
click at [752, 261] on section "Talk to One of Our Experts: Company Name Email Full Name Phone" at bounding box center [677, 387] width 223 height 294
click at [828, 51] on icon at bounding box center [828, 52] width 9 height 13
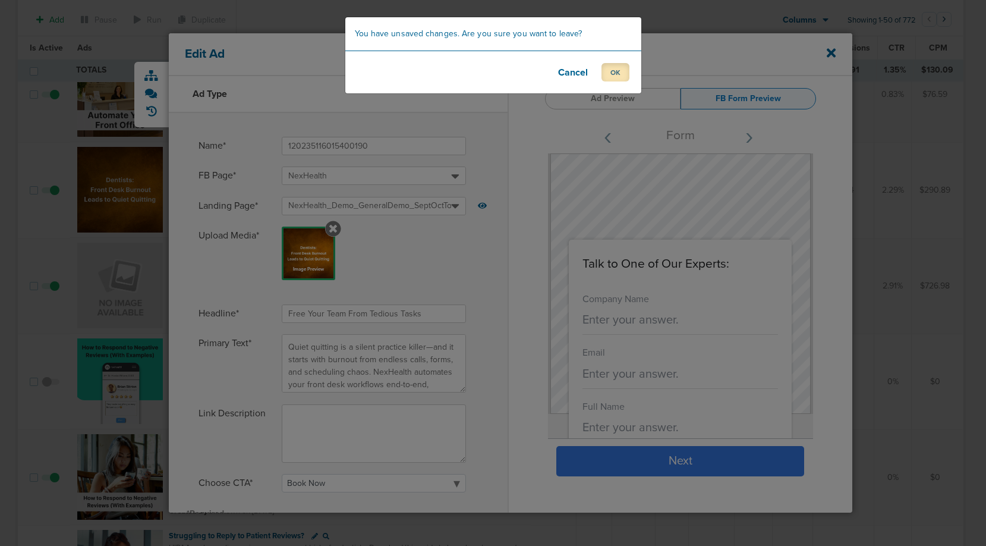
click at [622, 68] on button "OK" at bounding box center [615, 72] width 28 height 18
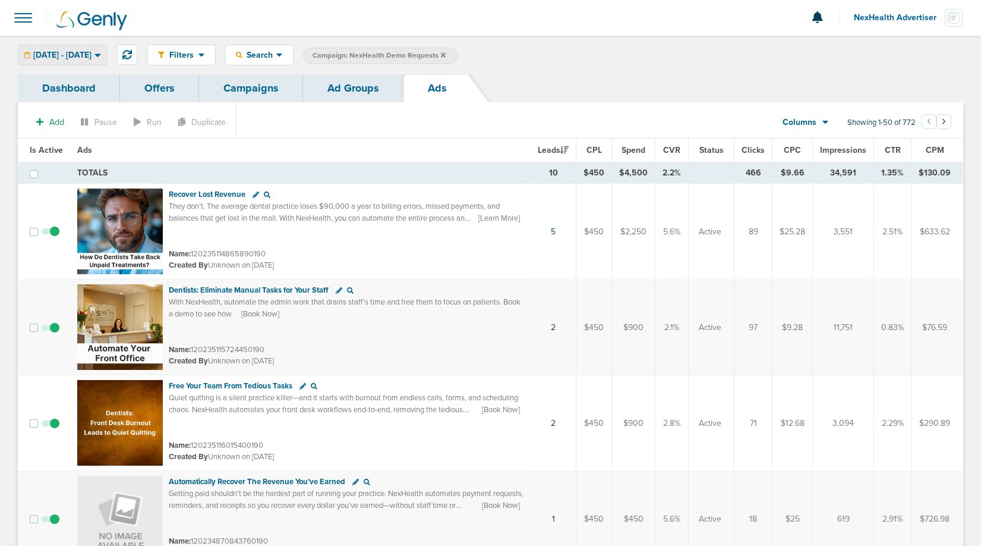
click at [92, 58] on span "[DATE] - [DATE]" at bounding box center [62, 55] width 58 height 8
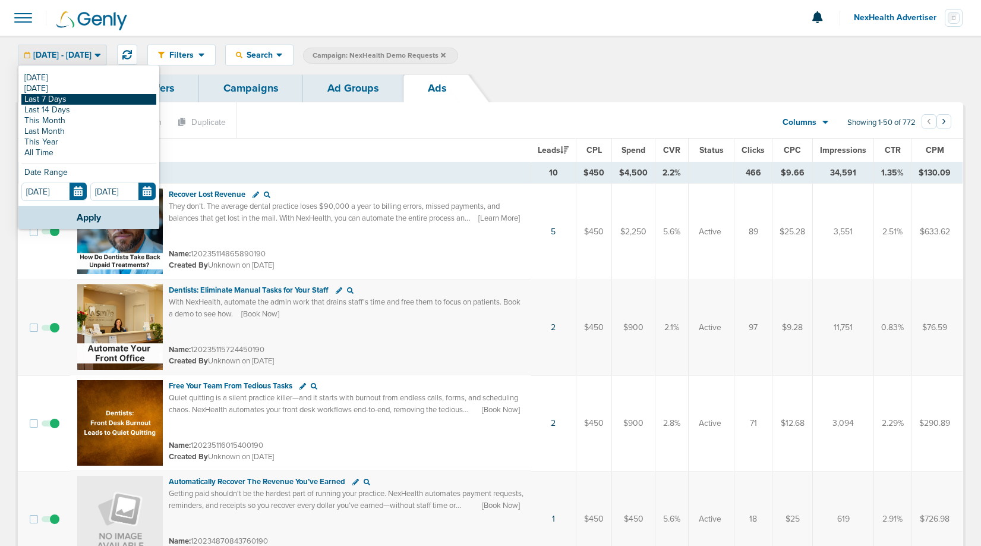
click at [68, 97] on link "Last 7 Days" at bounding box center [88, 99] width 135 height 11
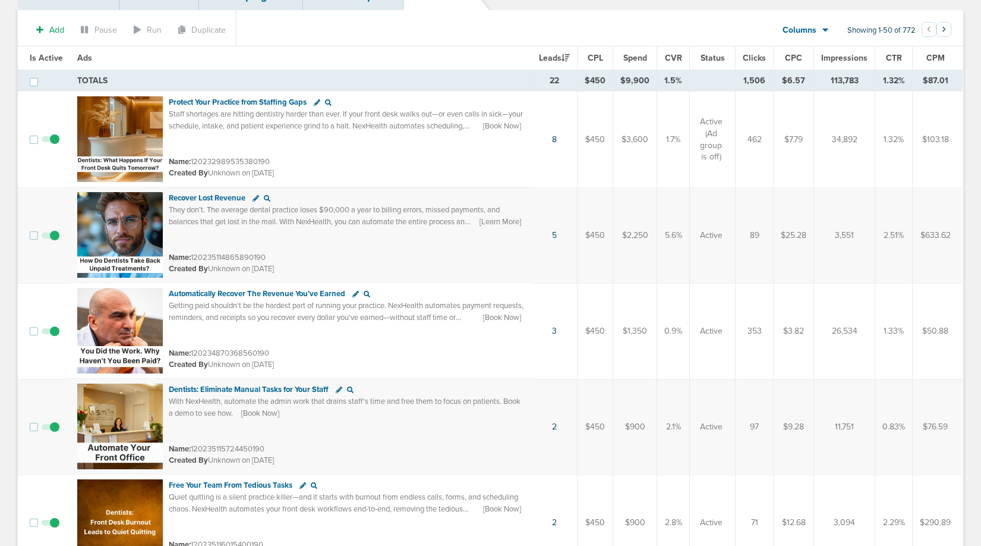
scroll to position [98, 0]
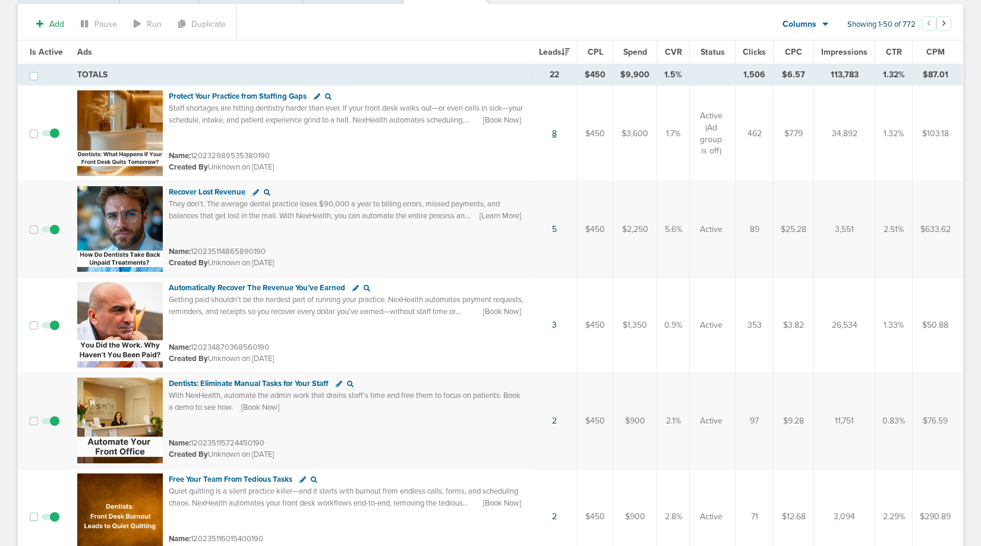
click at [556, 131] on link "8" at bounding box center [554, 133] width 5 height 10
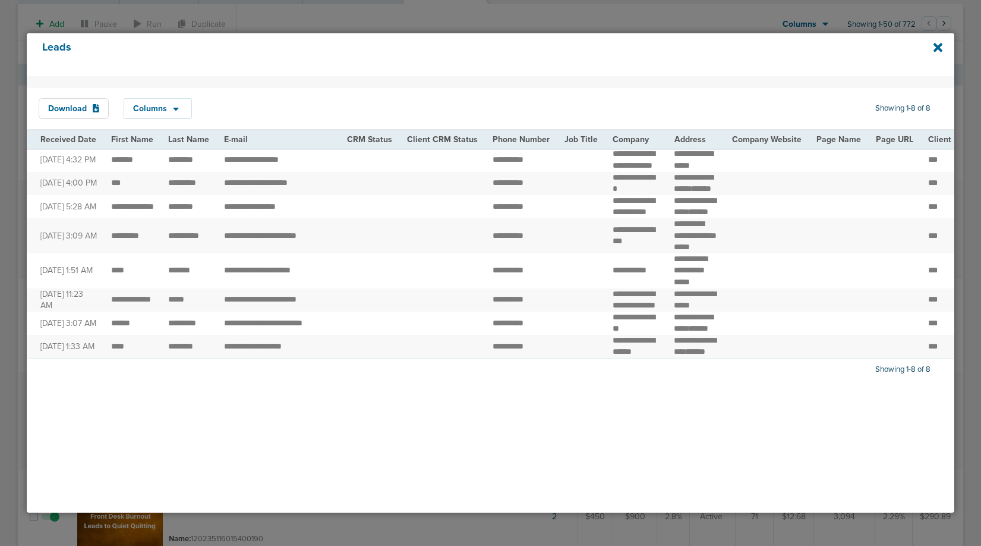
scroll to position [0, 0]
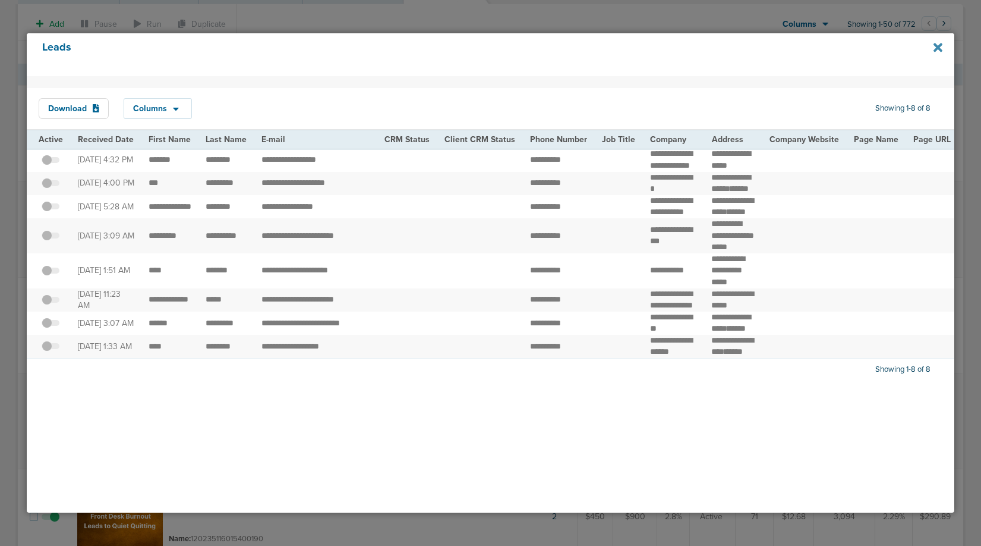
click at [938, 45] on icon at bounding box center [938, 47] width 9 height 13
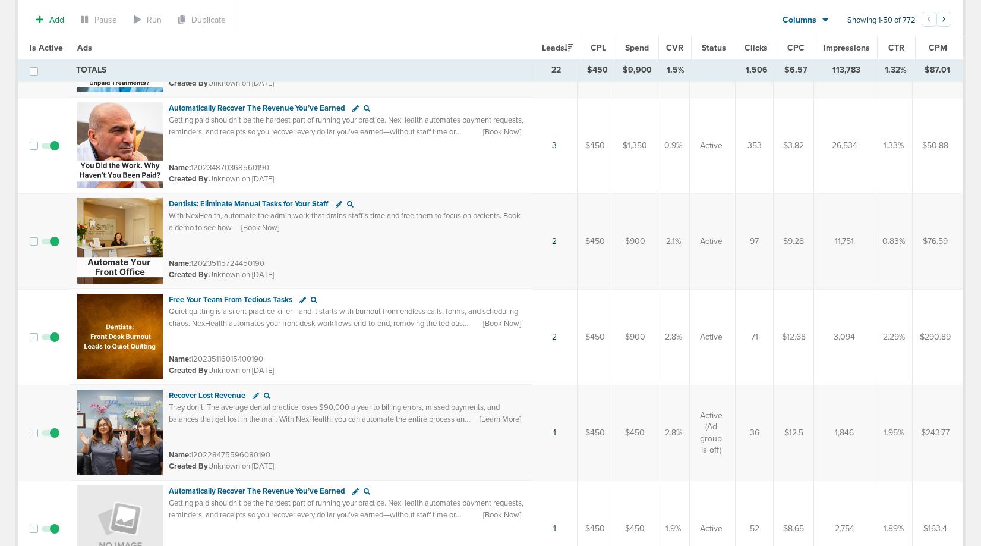
scroll to position [311, 0]
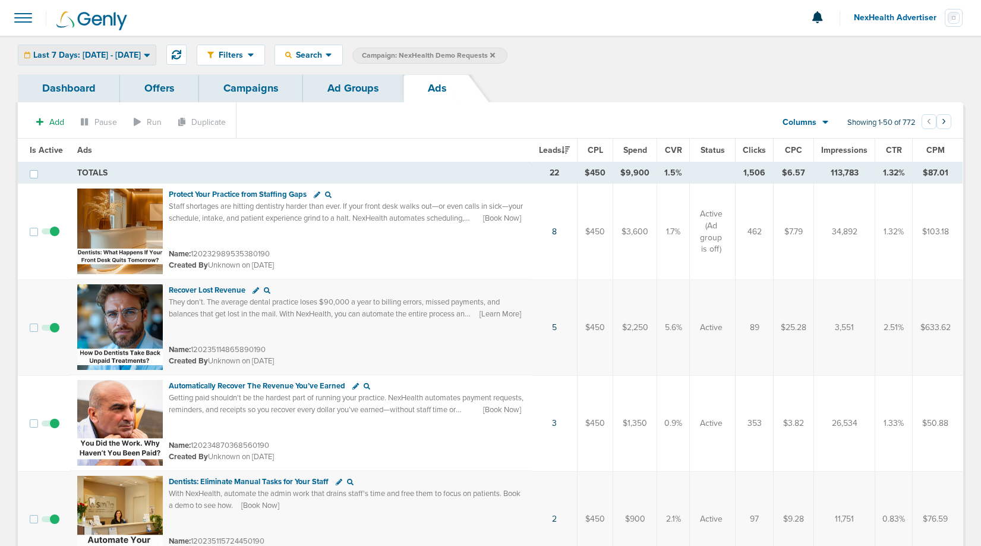
click at [92, 59] on span "Last 7 Days: [DATE] - [DATE]" at bounding box center [87, 55] width 108 height 8
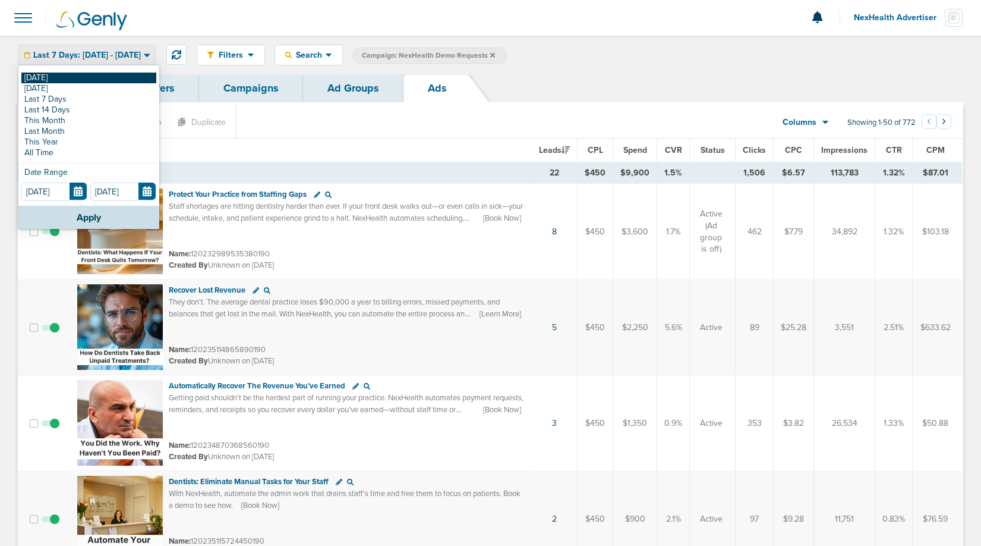
click at [56, 74] on link "[DATE]" at bounding box center [88, 78] width 135 height 11
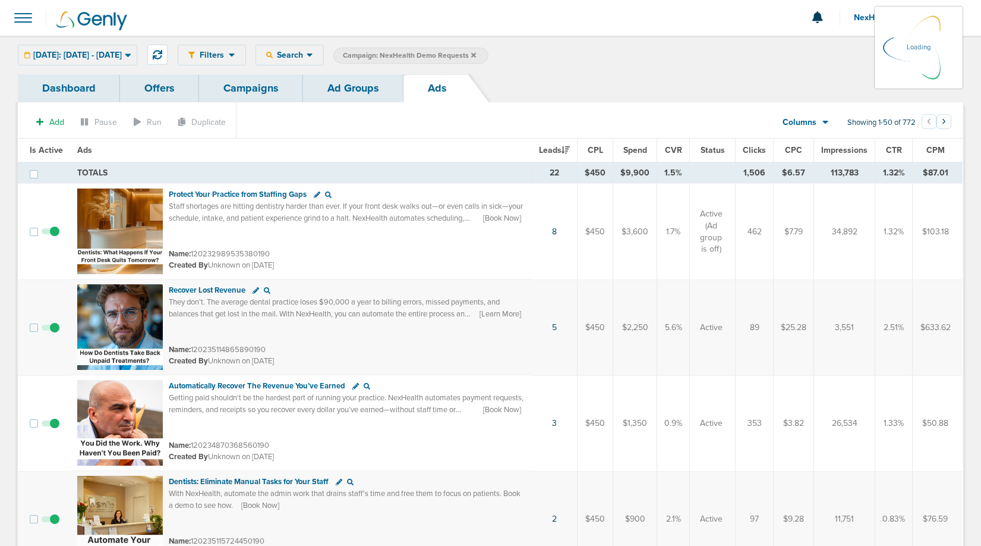
click at [251, 85] on link "Campaigns" at bounding box center [251, 88] width 104 height 28
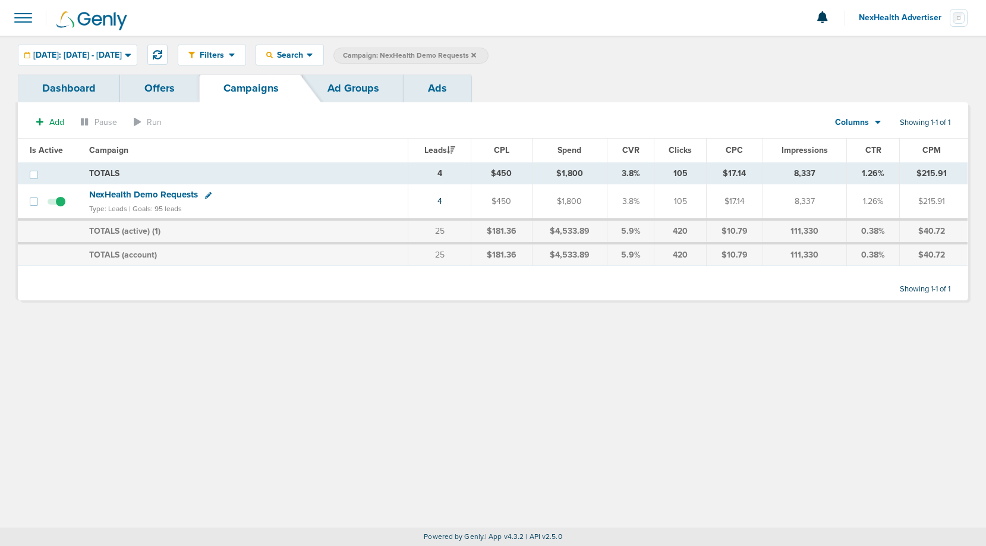
click at [476, 55] on icon at bounding box center [473, 55] width 5 height 7
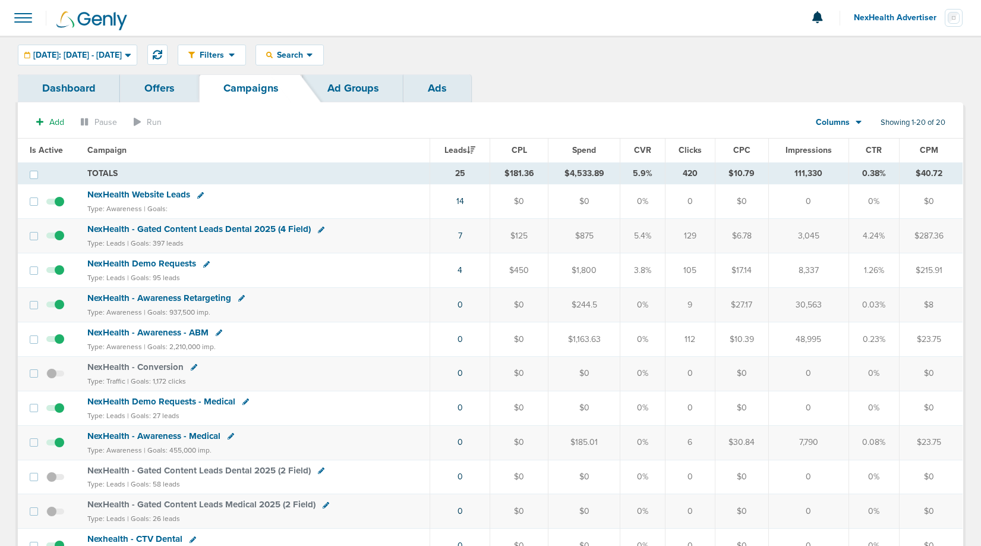
click at [150, 264] on span "NexHealth Demo Requests" at bounding box center [141, 263] width 109 height 11
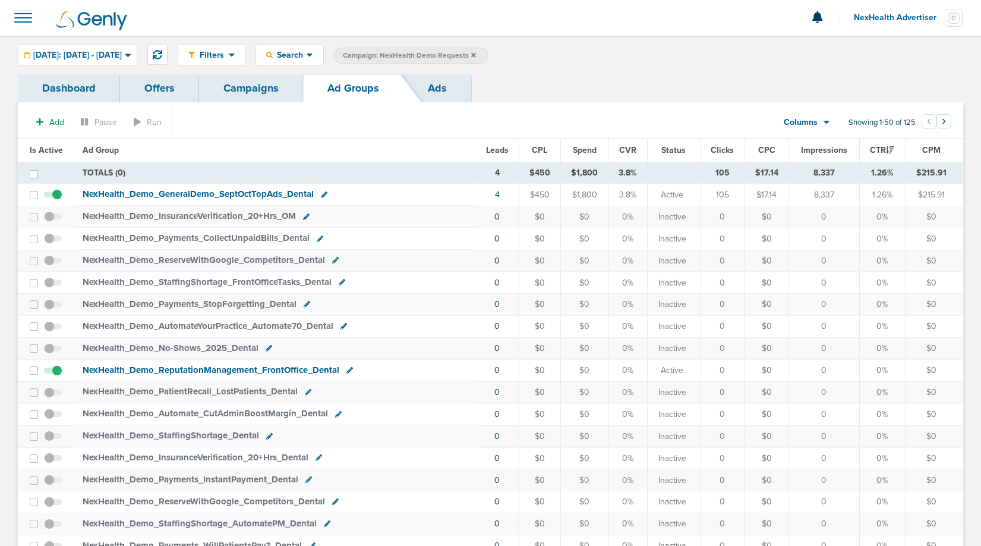
click at [440, 85] on link "Ads" at bounding box center [438, 88] width 68 height 28
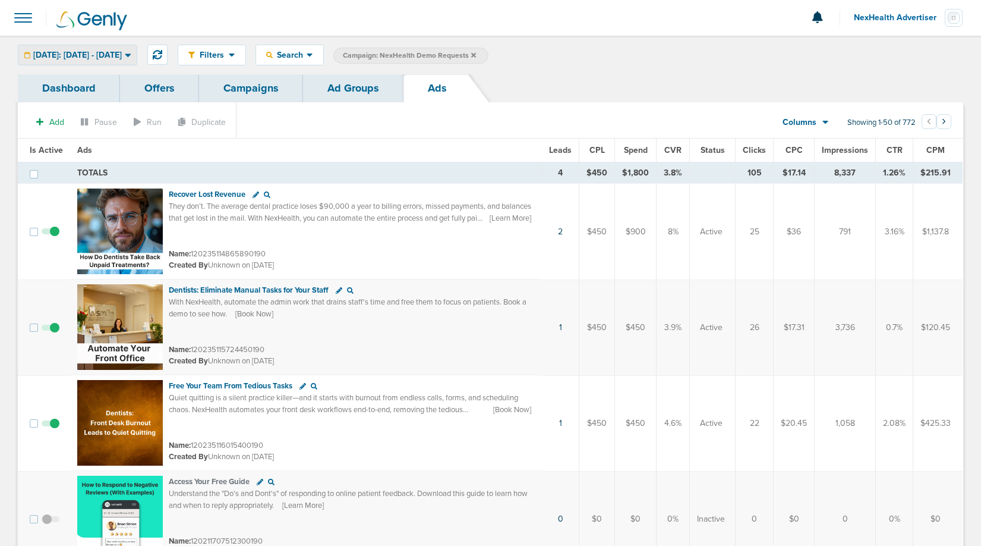
click at [115, 51] on span "[DATE]: [DATE] - [DATE]" at bounding box center [77, 55] width 89 height 8
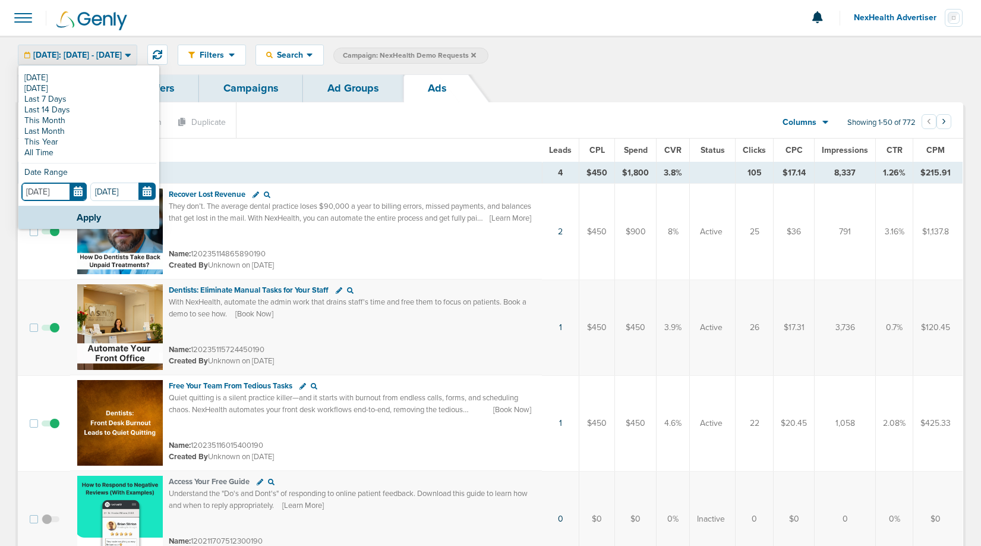
click at [77, 189] on input "[DATE]" at bounding box center [53, 191] width 65 height 18
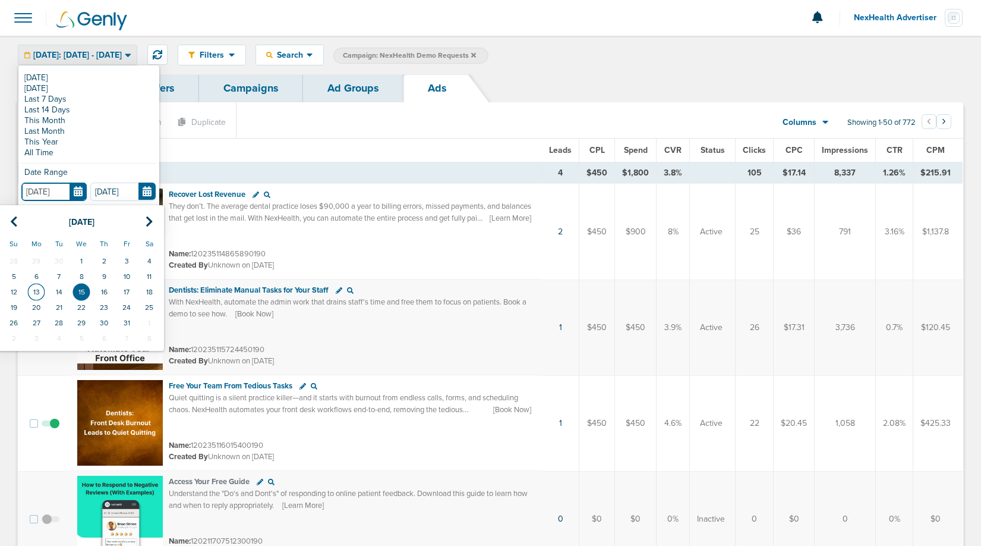
click at [41, 289] on td "13" at bounding box center [36, 291] width 23 height 15
type input "[DATE]"
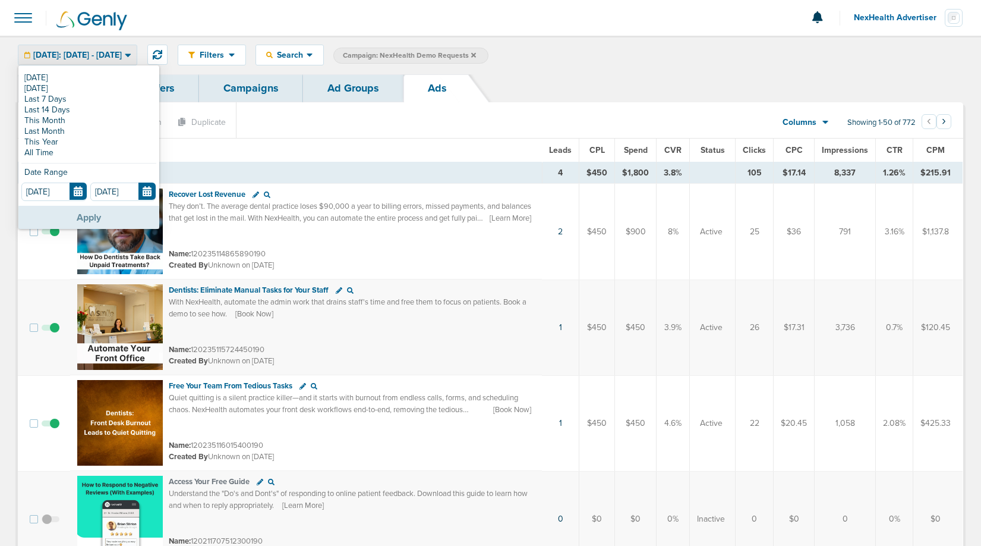
click at [70, 215] on button "Apply" at bounding box center [88, 217] width 141 height 23
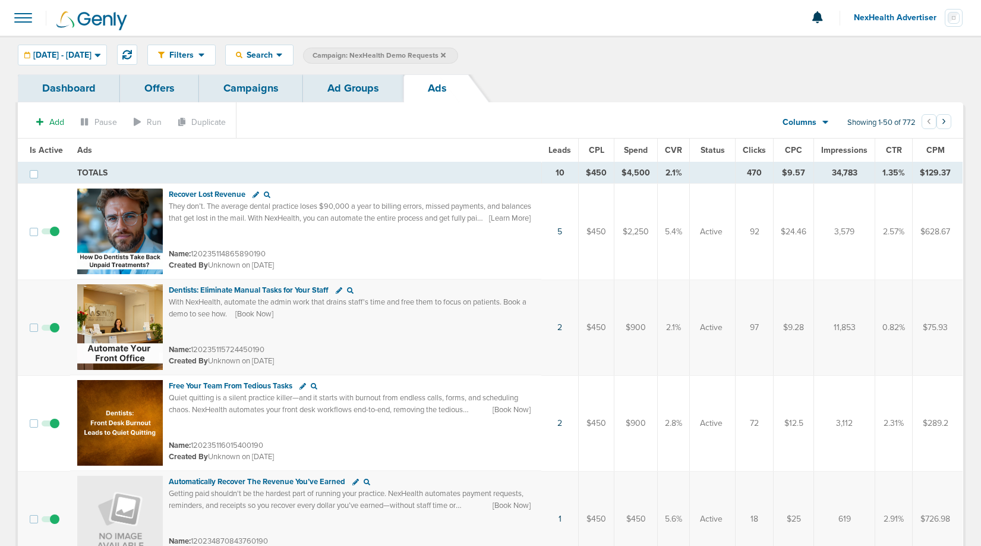
click at [252, 89] on link "Campaigns" at bounding box center [251, 88] width 104 height 28
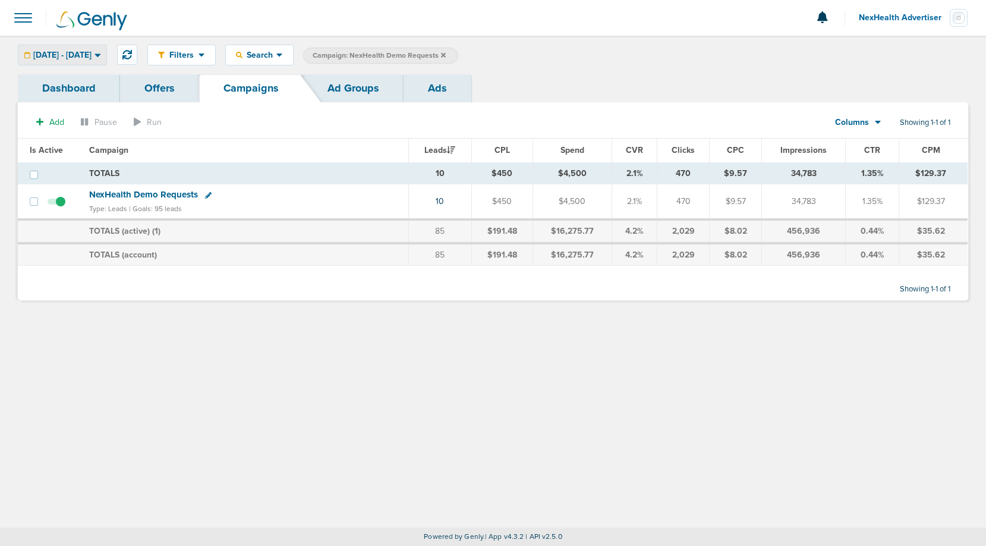
click at [84, 51] on span "[DATE] - [DATE]" at bounding box center [62, 55] width 58 height 8
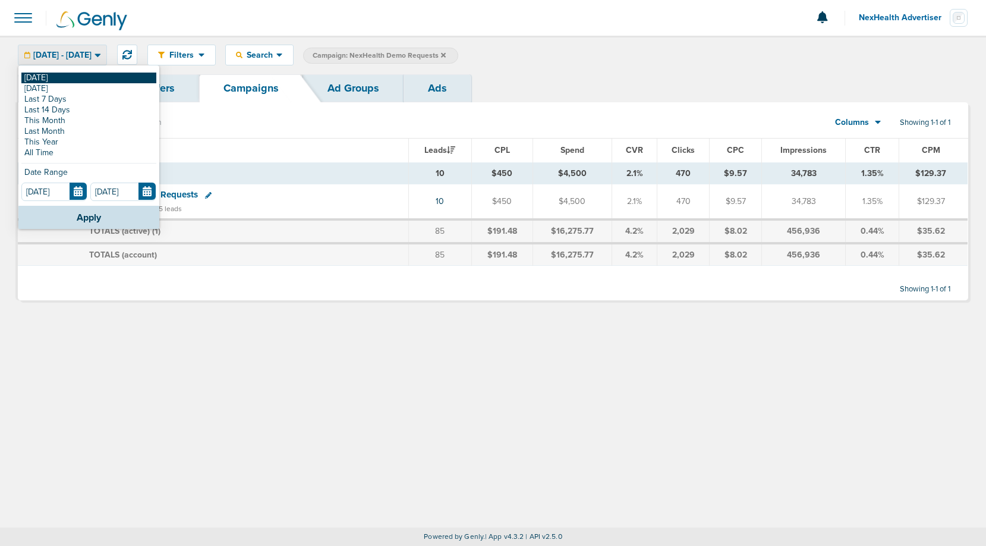
drag, startPoint x: 65, startPoint y: 69, endPoint x: 62, endPoint y: 77, distance: 8.8
click at [62, 77] on div "[DATE] [DATE] Last 7 Days Last 14 Days This Month Last Month This Year All Time…" at bounding box center [88, 136] width 141 height 139
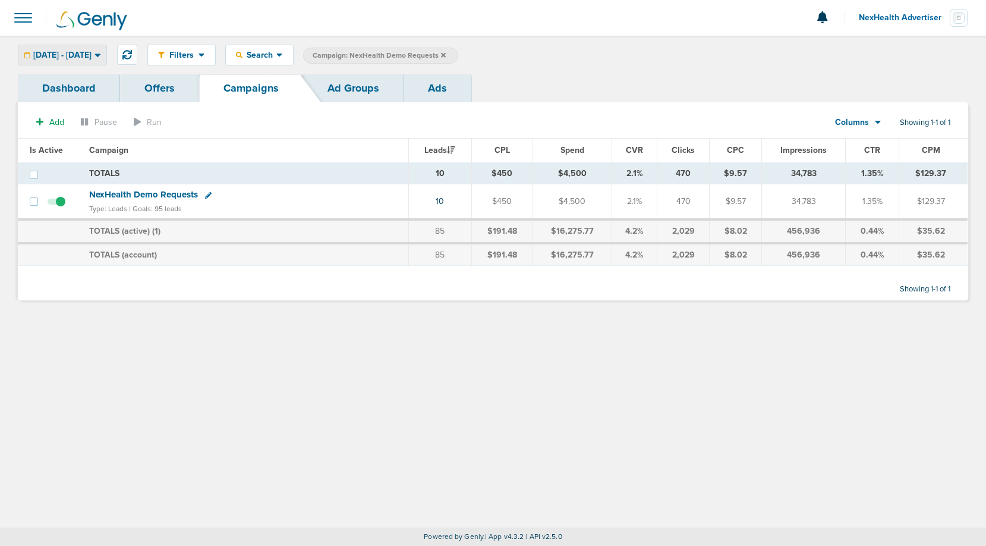
click at [67, 64] on div "[DATE] - [DATE]" at bounding box center [62, 55] width 88 height 20
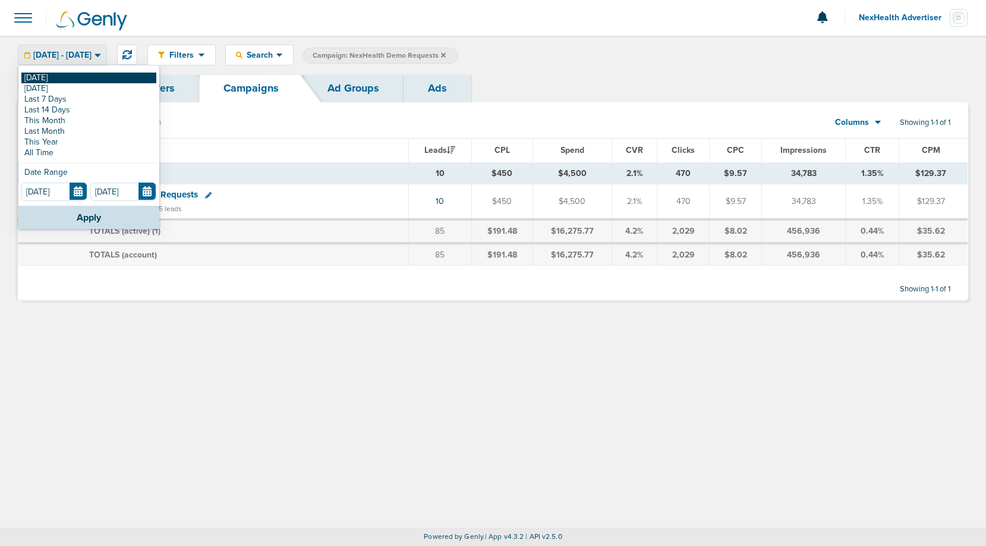
click at [58, 73] on link "[DATE]" at bounding box center [88, 78] width 135 height 11
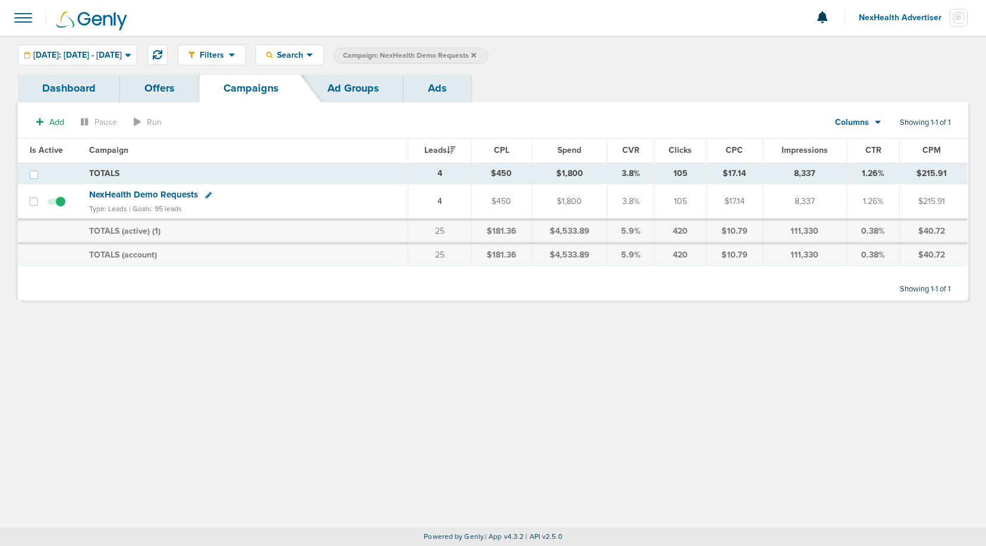
click at [476, 56] on span "Campaign: NexHealth Demo Requests" at bounding box center [409, 56] width 133 height 10
click at [476, 55] on icon at bounding box center [473, 54] width 5 height 5
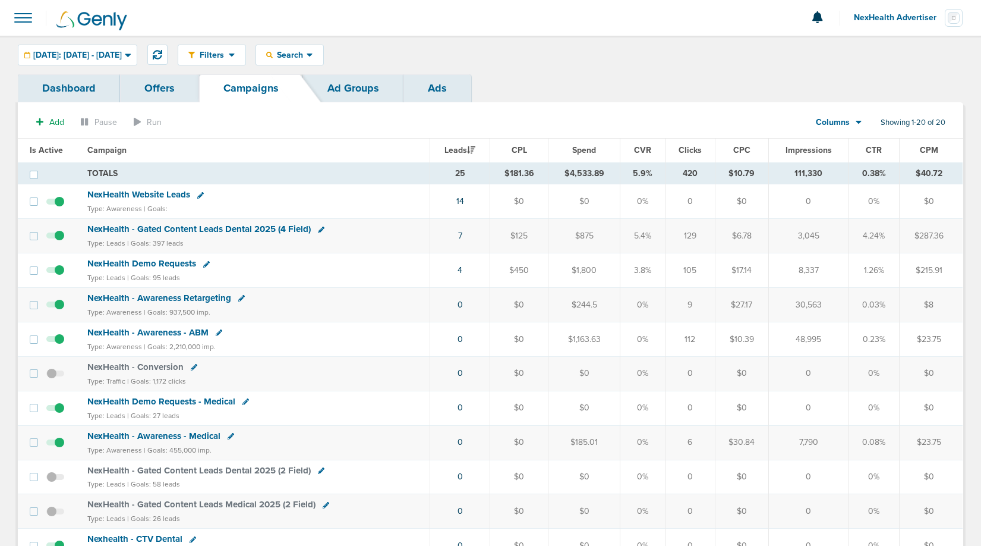
click at [898, 14] on span "NexHealth Advertiser" at bounding box center [899, 18] width 91 height 8
click at [874, 49] on link "Sign Out" at bounding box center [903, 51] width 119 height 15
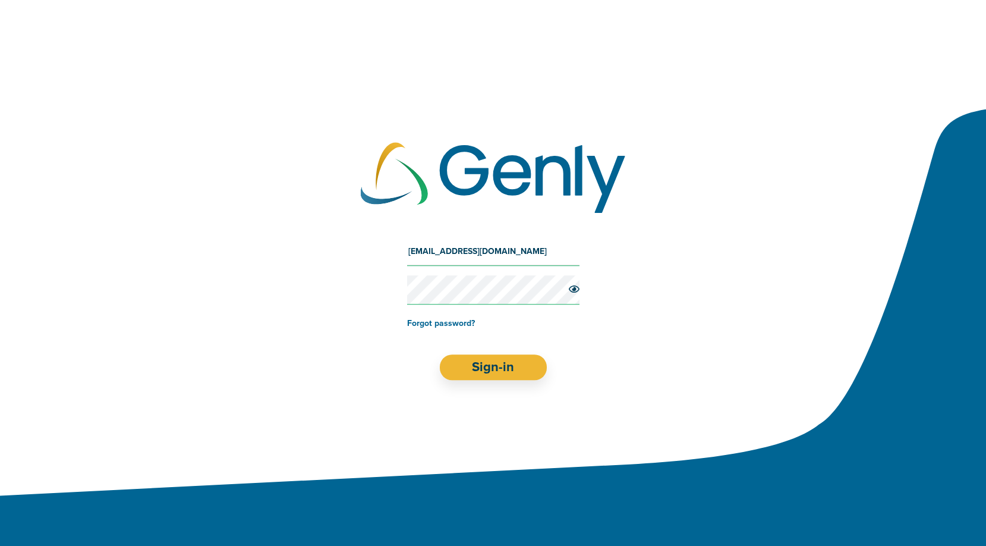
click at [479, 251] on input "[EMAIL_ADDRESS][DOMAIN_NAME]" at bounding box center [493, 251] width 172 height 29
type input "[EMAIL_ADDRESS][DOMAIN_NAME]"
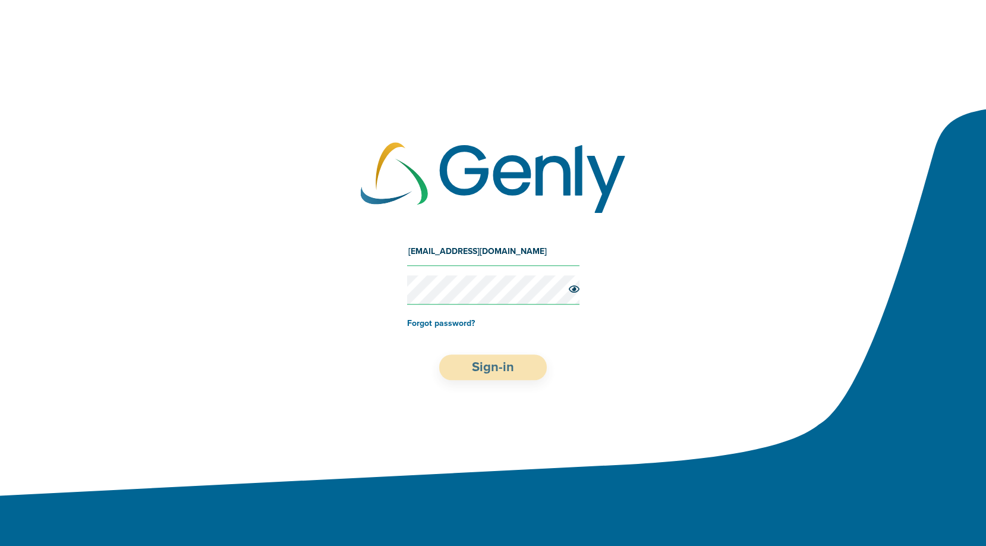
click at [488, 358] on button "Sign-in" at bounding box center [493, 367] width 108 height 26
